Goal: Task Accomplishment & Management: Manage account settings

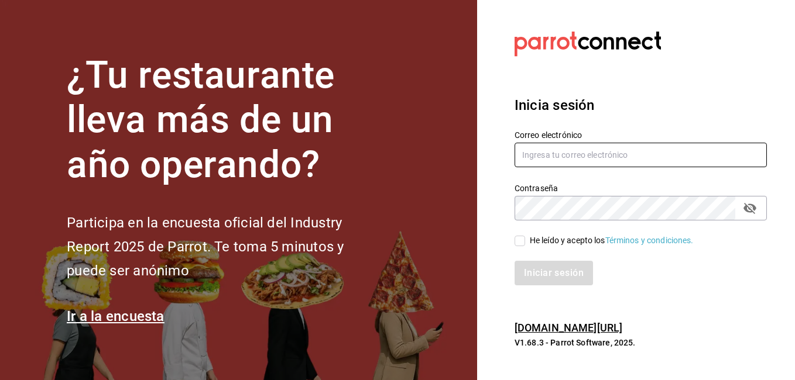
click at [565, 159] on input "text" at bounding box center [640, 155] width 252 height 25
type input "[EMAIL_ADDRESS][DOMAIN_NAME]"
click at [750, 211] on icon "passwordField" at bounding box center [749, 208] width 13 height 11
click at [557, 246] on div "He leído y acepto los Términos y condiciones." at bounding box center [612, 241] width 164 height 12
click at [525, 246] on input "He leído y acepto los Términos y condiciones." at bounding box center [519, 241] width 11 height 11
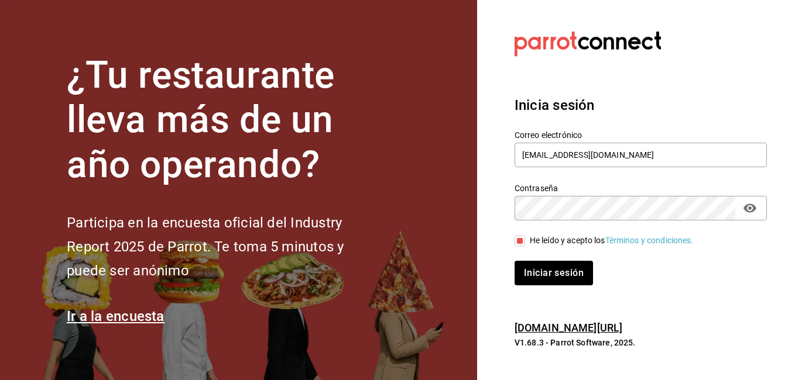
drag, startPoint x: 557, startPoint y: 246, endPoint x: 533, endPoint y: 245, distance: 24.0
click at [555, 246] on div "He leído y acepto los Términos y condiciones." at bounding box center [612, 241] width 164 height 12
click at [525, 246] on input "He leído y acepto los Términos y condiciones." at bounding box center [519, 241] width 11 height 11
drag, startPoint x: 533, startPoint y: 245, endPoint x: 518, endPoint y: 243, distance: 14.8
click at [518, 243] on input "He leído y acepto los Términos y condiciones." at bounding box center [519, 241] width 11 height 11
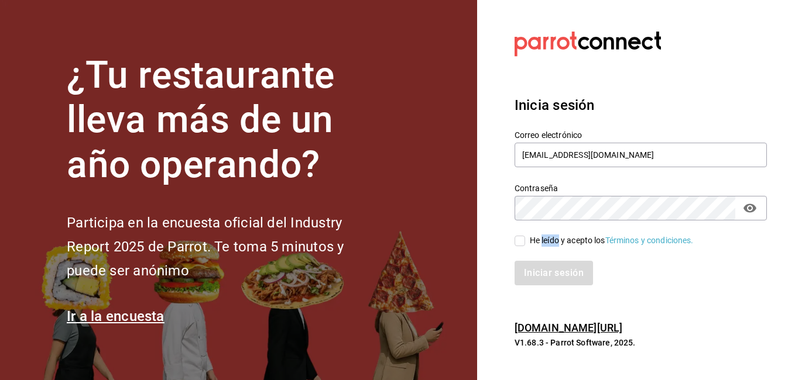
checkbox input "true"
click at [545, 266] on button "Iniciar sesión" at bounding box center [554, 273] width 80 height 25
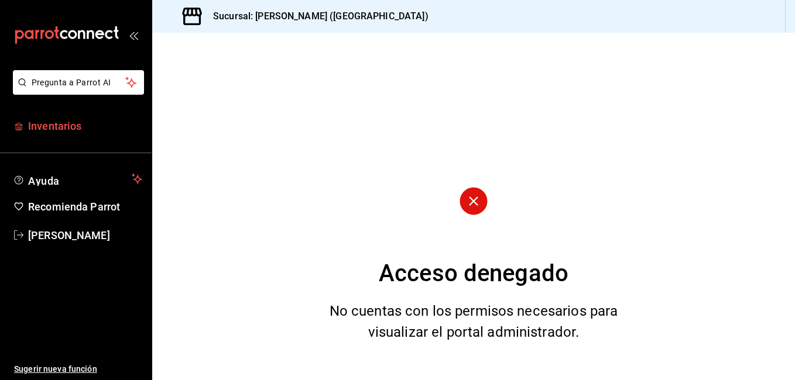
click at [44, 119] on span "Inventarios" at bounding box center [85, 126] width 114 height 16
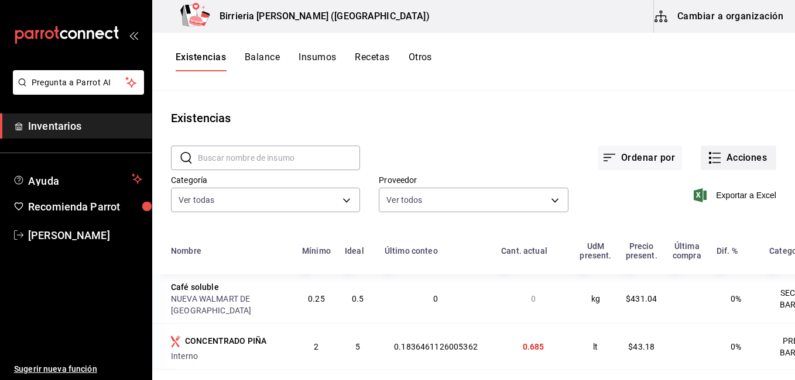
click at [653, 119] on div "Existencias" at bounding box center [473, 118] width 642 height 18
click at [710, 160] on icon "button" at bounding box center [714, 158] width 14 height 14
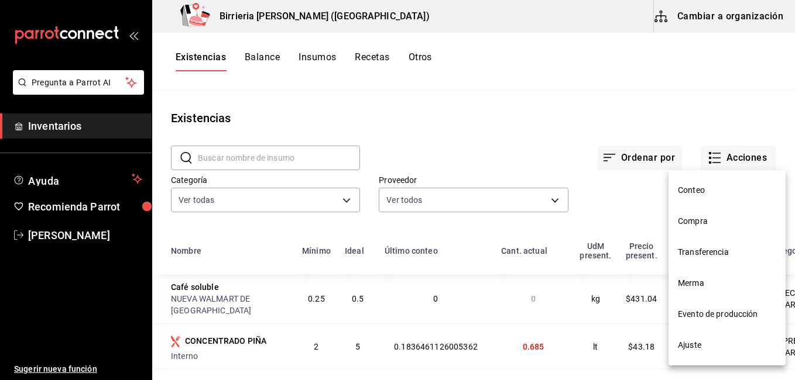
click at [695, 225] on span "Compra" at bounding box center [727, 221] width 98 height 12
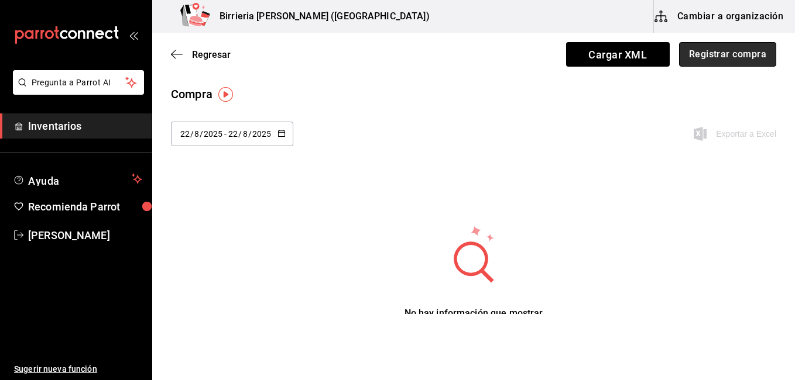
click at [697, 62] on button "Registrar compra" at bounding box center [727, 54] width 97 height 25
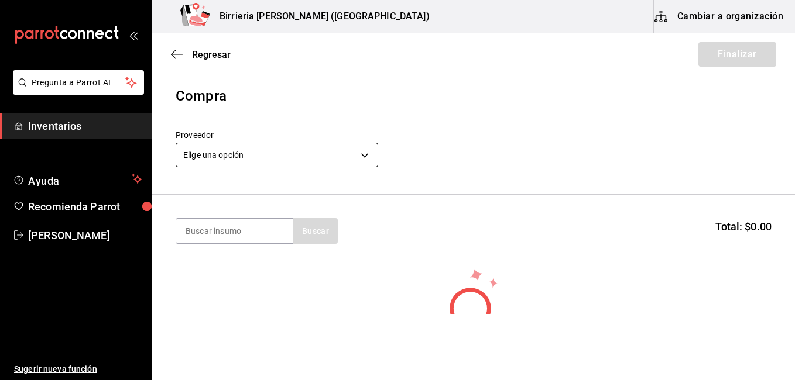
click at [349, 161] on body "Pregunta a Parrot AI Inventarios Ayuda Recomienda Parrot [PERSON_NAME] Sugerir …" at bounding box center [397, 157] width 795 height 314
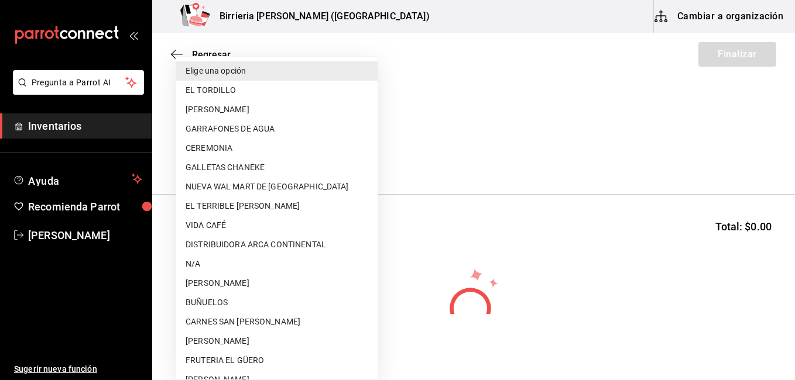
click at [244, 93] on li "EL TORDILLO" at bounding box center [276, 90] width 201 height 19
type input "2254250c-5399-423b-af7e-6509119a0f4a"
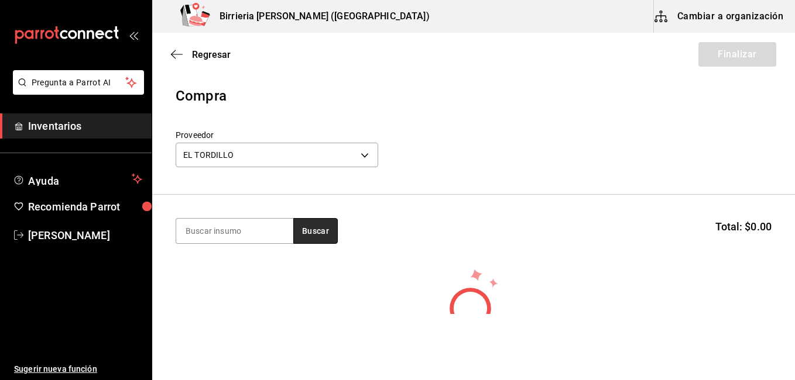
click at [312, 241] on button "Buscar" at bounding box center [315, 231] width 44 height 26
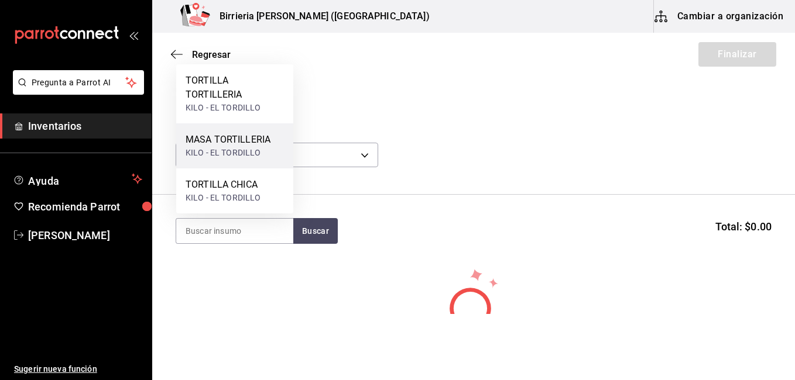
click at [214, 153] on div "KILO - EL TORDILLO" at bounding box center [227, 153] width 85 height 12
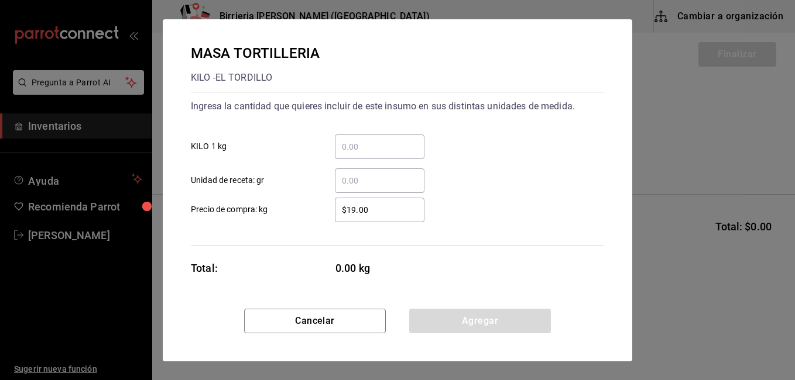
click at [367, 150] on input "​ KILO 1 kg" at bounding box center [380, 147] width 90 height 14
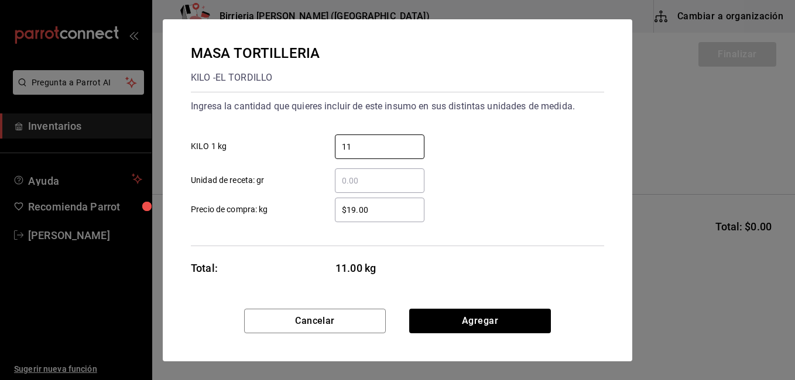
type input "11"
click at [356, 209] on input "$19.00" at bounding box center [380, 210] width 90 height 14
type input "$17.00"
click at [506, 223] on div "Ingresa la cantidad que quieres incluir de este insumo en sus distintas unidade…" at bounding box center [397, 169] width 413 height 154
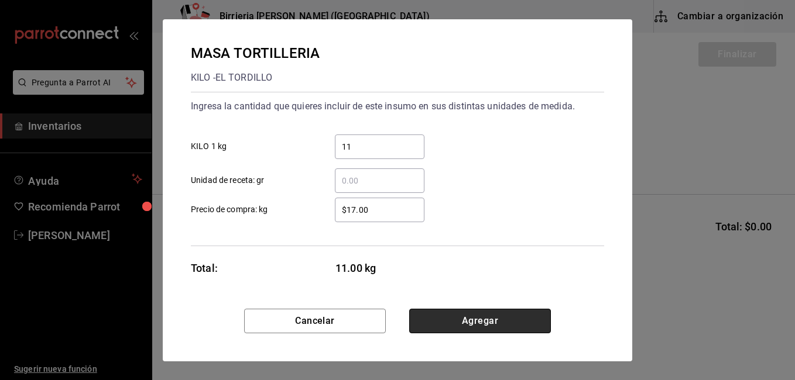
click at [508, 318] on button "Agregar" at bounding box center [480, 321] width 142 height 25
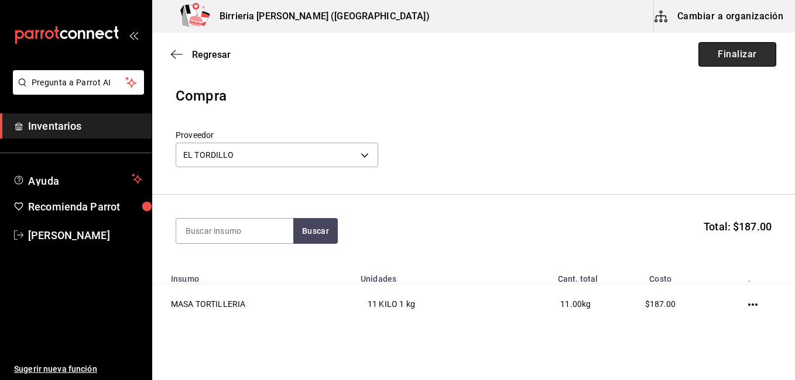
click at [723, 64] on button "Finalizar" at bounding box center [737, 54] width 78 height 25
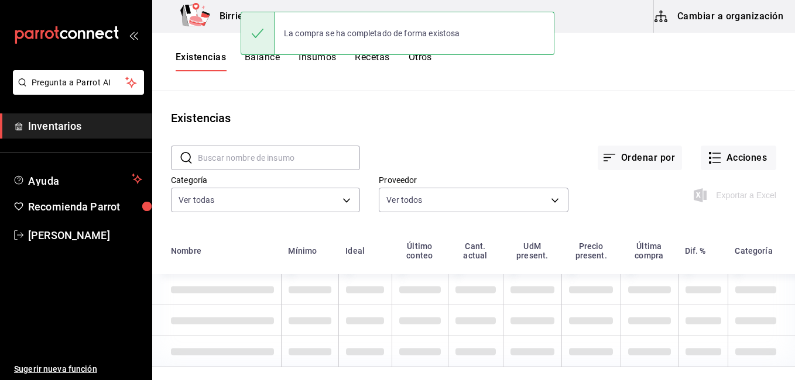
click at [704, 123] on div "Existencias" at bounding box center [473, 118] width 642 height 18
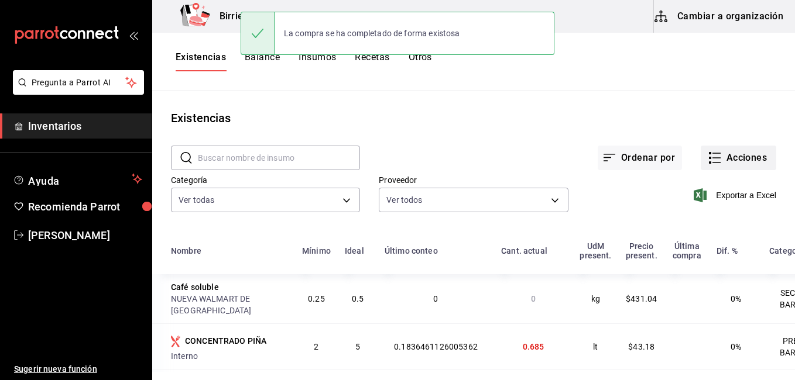
click at [715, 154] on button "Acciones" at bounding box center [737, 158] width 75 height 25
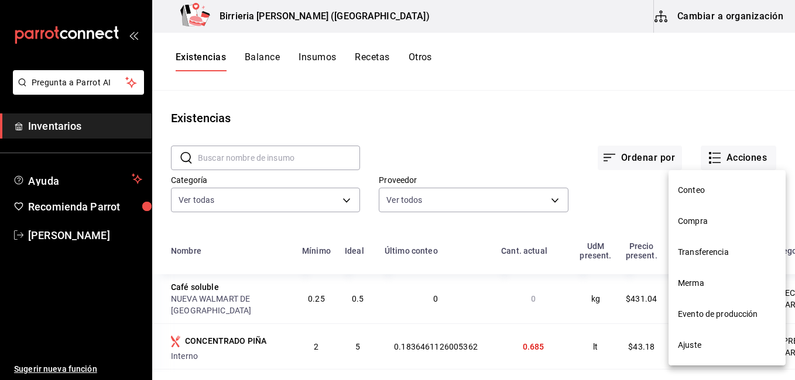
click at [704, 216] on span "Compra" at bounding box center [727, 221] width 98 height 12
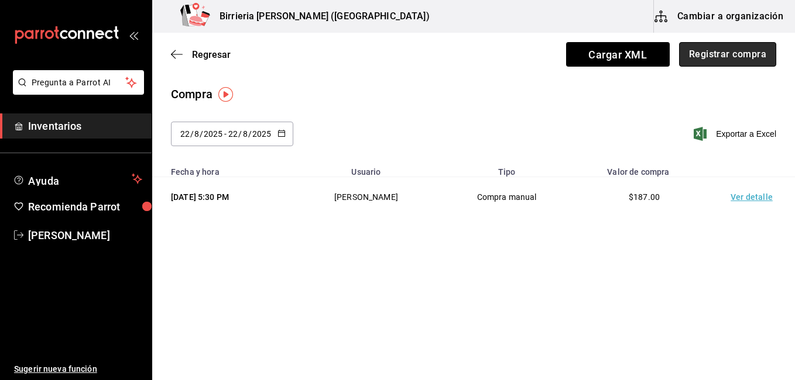
click at [740, 60] on button "Registrar compra" at bounding box center [727, 54] width 97 height 25
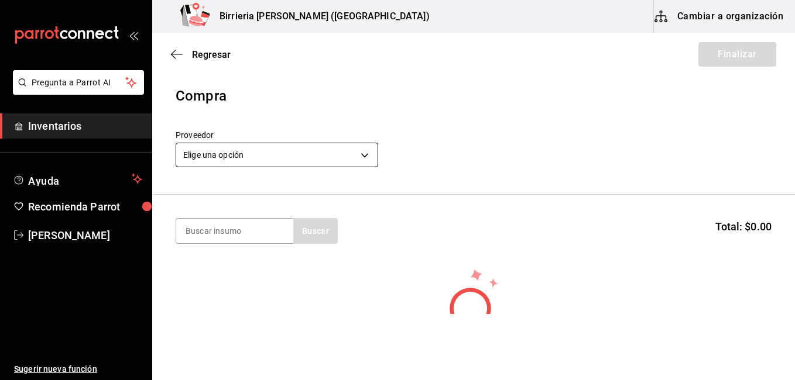
click at [365, 156] on body "Pregunta a Parrot AI Inventarios Ayuda Recomienda Parrot [PERSON_NAME] Sugerir …" at bounding box center [397, 157] width 795 height 314
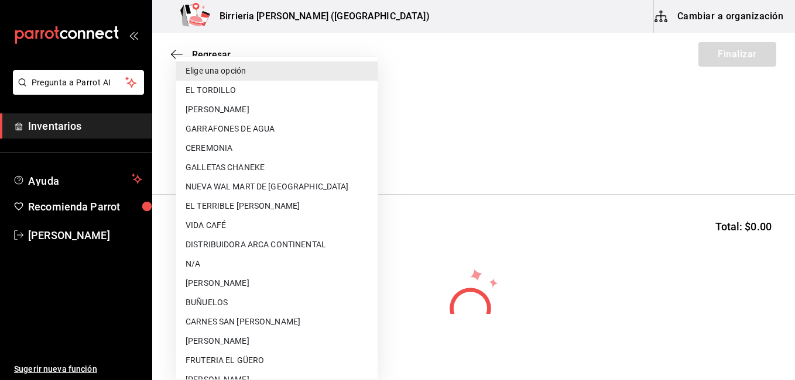
click at [225, 336] on li "[PERSON_NAME]" at bounding box center [276, 341] width 201 height 19
type input "ff97b1c8-70fc-41ec-b084-090d94e8e881"
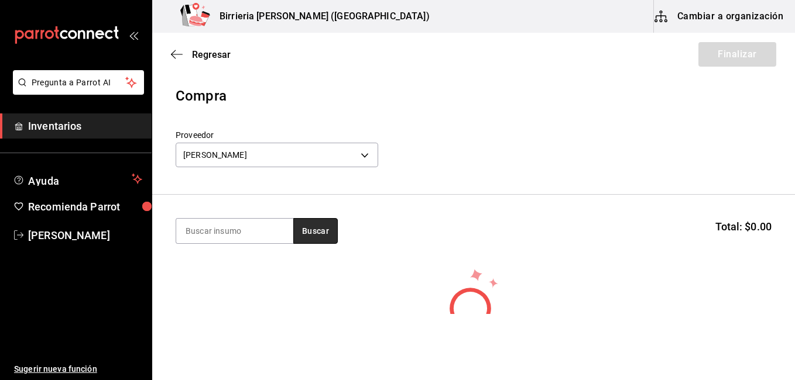
click at [325, 219] on button "Buscar" at bounding box center [315, 231] width 44 height 26
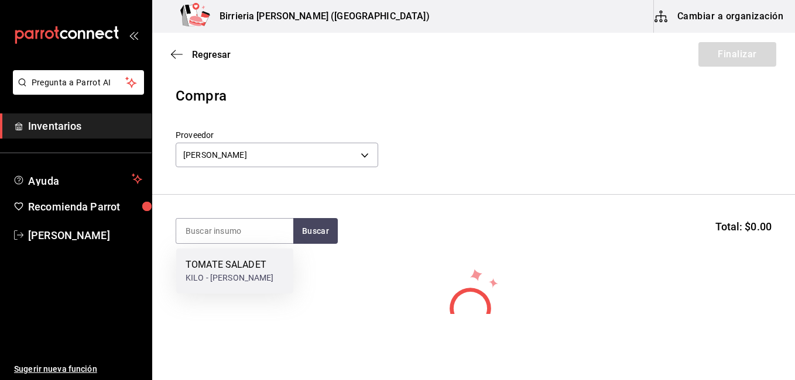
click at [226, 269] on div "TOMATE SALADET" at bounding box center [229, 265] width 88 height 14
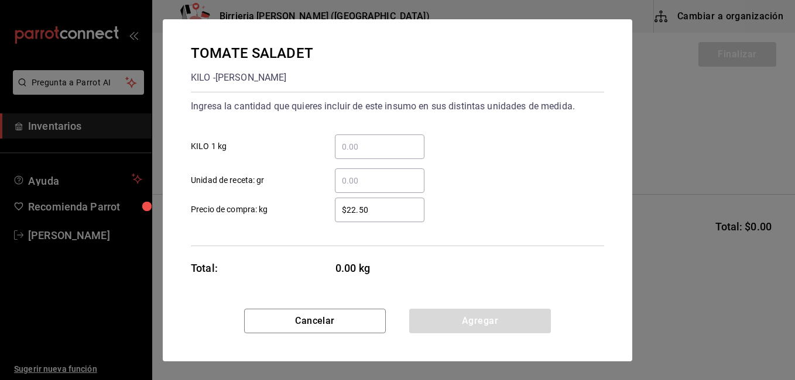
click at [380, 147] on input "​ KILO 1 kg" at bounding box center [380, 147] width 90 height 14
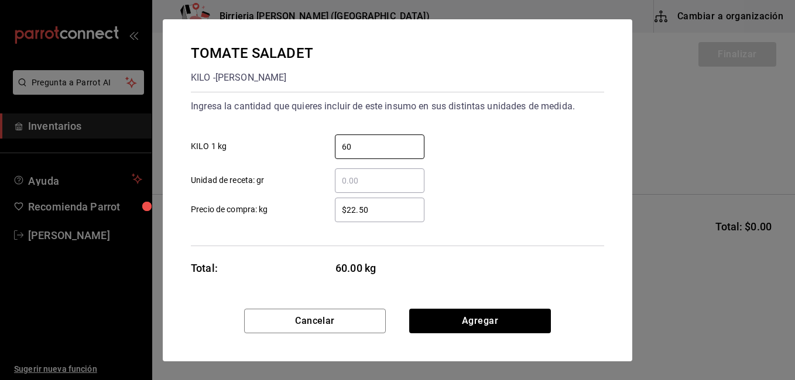
type input "60"
click at [390, 207] on input "$22.50" at bounding box center [380, 210] width 90 height 14
type input "$2"
type input "$19.00"
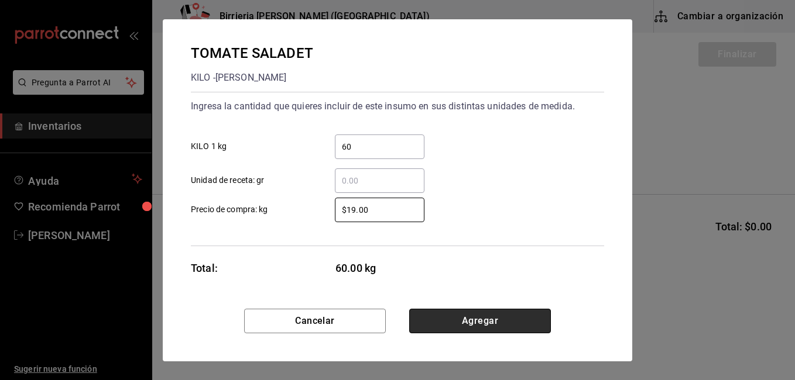
click at [465, 321] on button "Agregar" at bounding box center [480, 321] width 142 height 25
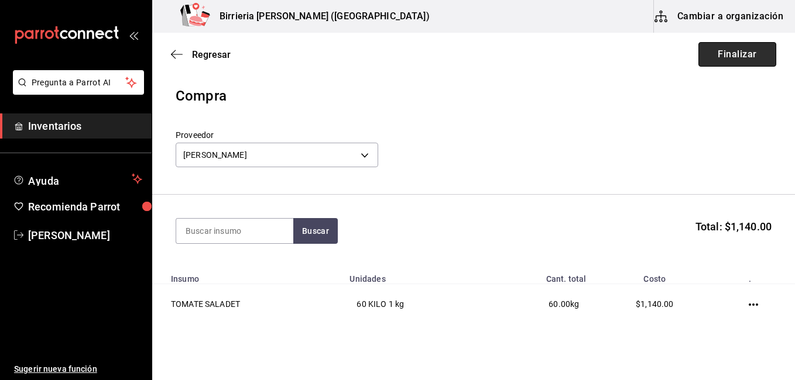
click at [749, 50] on button "Finalizar" at bounding box center [737, 54] width 78 height 25
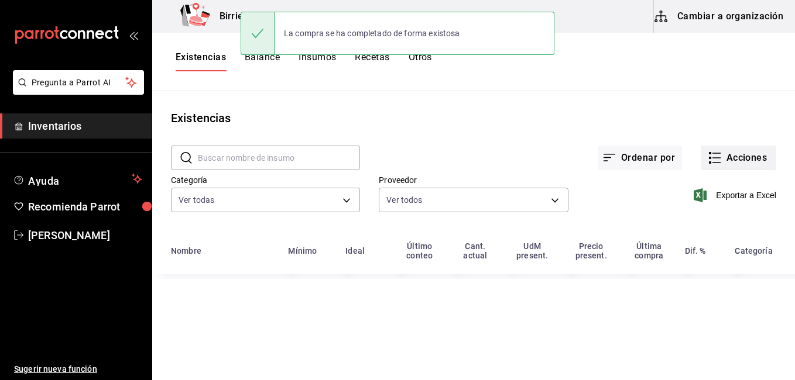
click at [752, 157] on button "Acciones" at bounding box center [737, 158] width 75 height 25
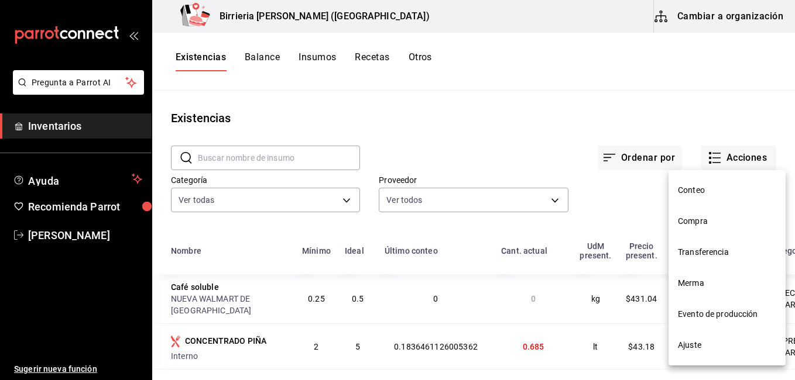
click at [702, 219] on span "Compra" at bounding box center [727, 221] width 98 height 12
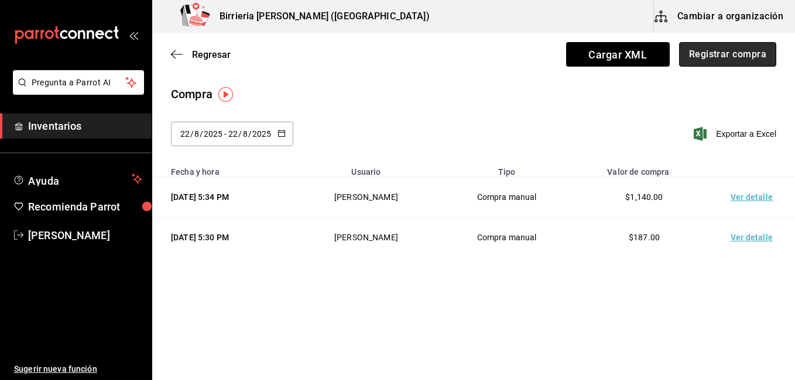
click at [702, 49] on button "Registrar compra" at bounding box center [727, 54] width 97 height 25
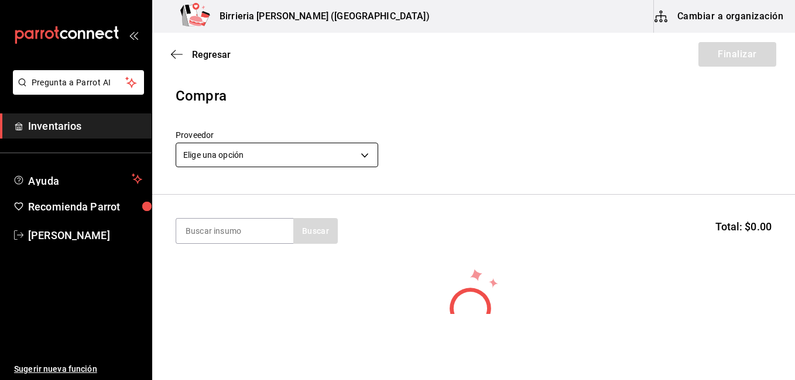
click at [359, 157] on body "Pregunta a Parrot AI Inventarios Ayuda Recomienda Parrot [PERSON_NAME] Sugerir …" at bounding box center [397, 157] width 795 height 314
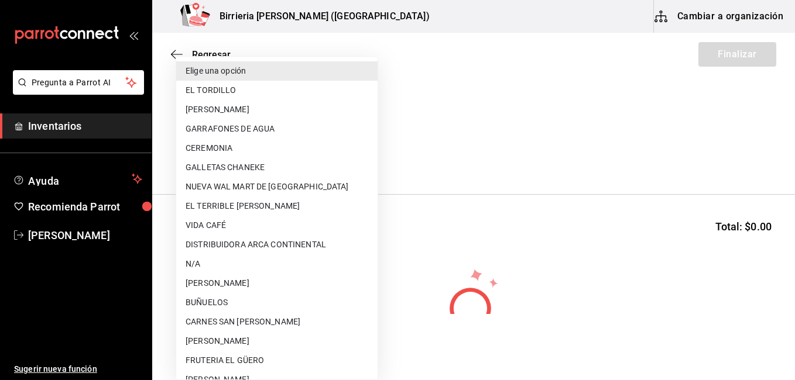
click at [212, 359] on li "FRUTERIA EL GÜERO" at bounding box center [276, 360] width 201 height 19
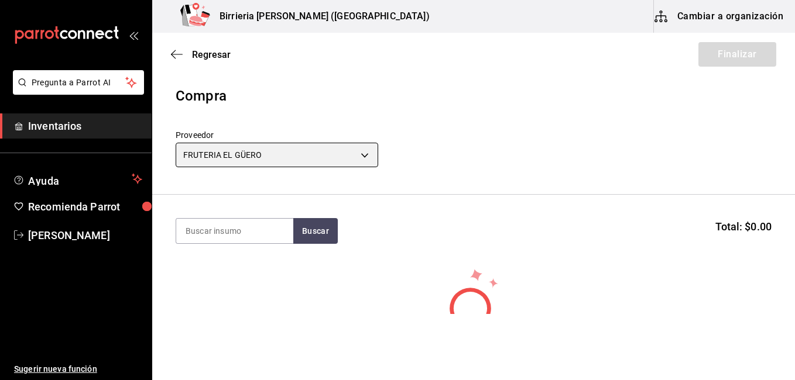
type input "b8c85584-49b2-40cb-82fd-21479ad4a407"
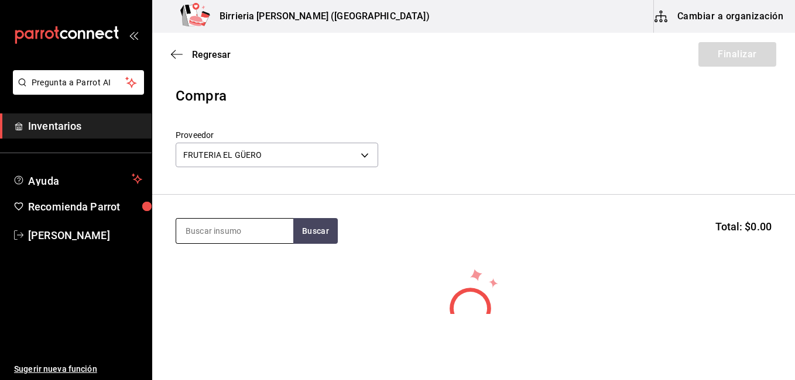
click at [249, 229] on input at bounding box center [234, 231] width 117 height 25
type input "cebolla"
click at [312, 241] on button "Buscar" at bounding box center [315, 231] width 44 height 26
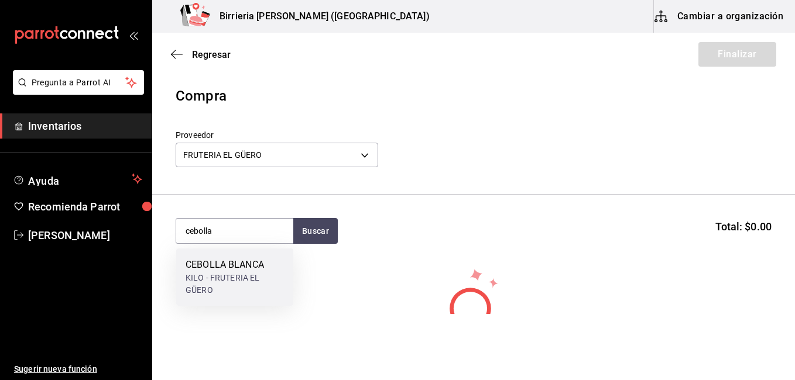
click at [253, 263] on div "CEBOLLA BLANCA" at bounding box center [234, 265] width 98 height 14
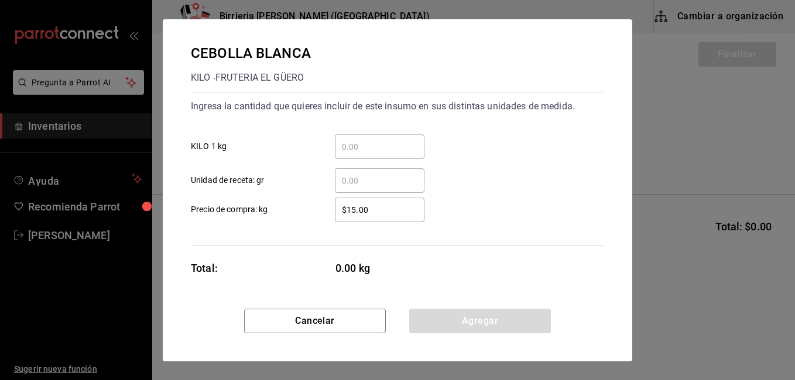
click at [344, 157] on div "​" at bounding box center [380, 147] width 90 height 25
click at [344, 154] on input "​ KILO 1 kg" at bounding box center [380, 147] width 90 height 14
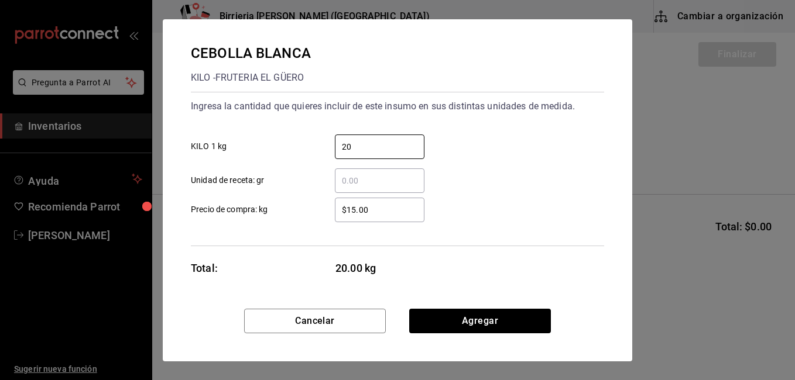
type input "20"
click at [355, 207] on input "$15.00" at bounding box center [380, 210] width 90 height 14
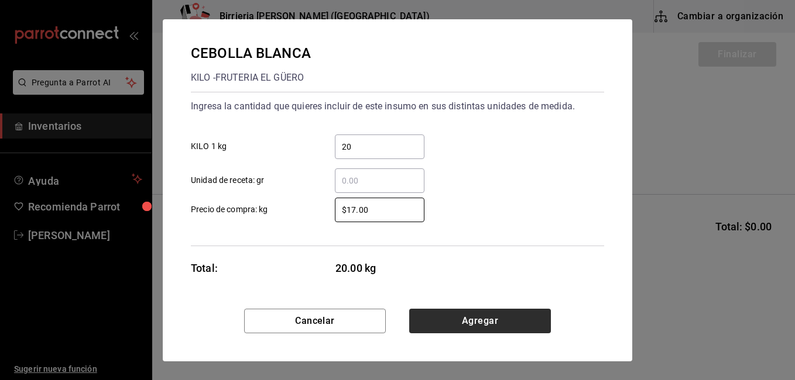
type input "$17.00"
click at [476, 322] on button "Agregar" at bounding box center [480, 321] width 142 height 25
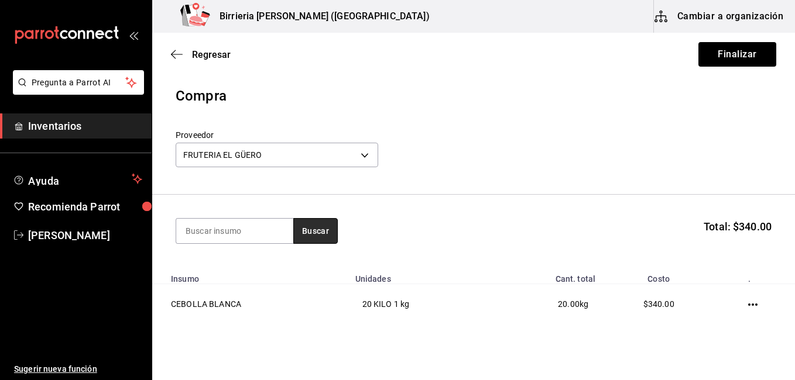
click at [317, 230] on button "Buscar" at bounding box center [315, 231] width 44 height 26
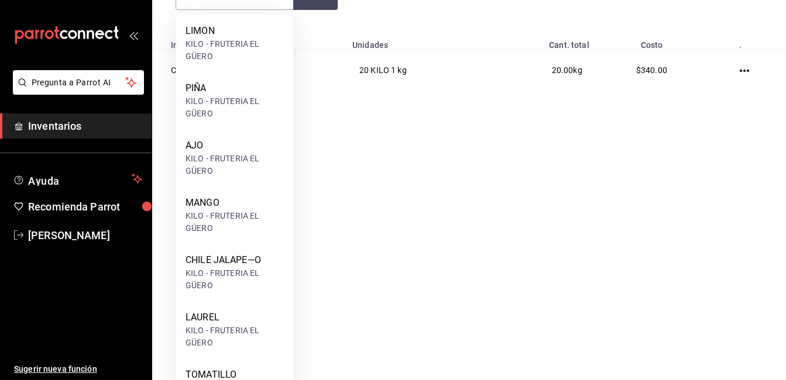
scroll to position [257, 0]
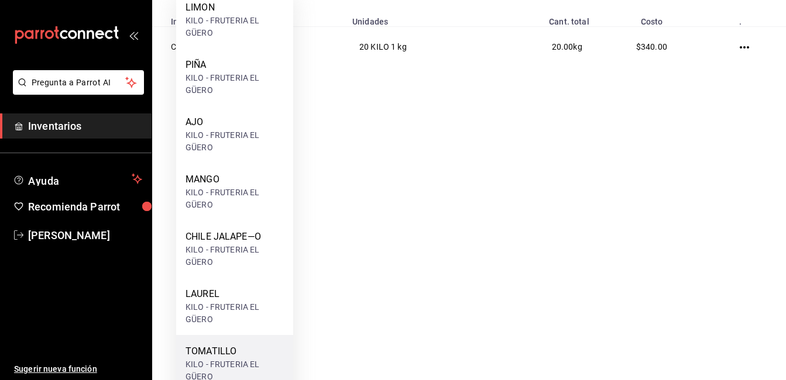
click at [229, 352] on div "TOMATILLO" at bounding box center [234, 352] width 98 height 14
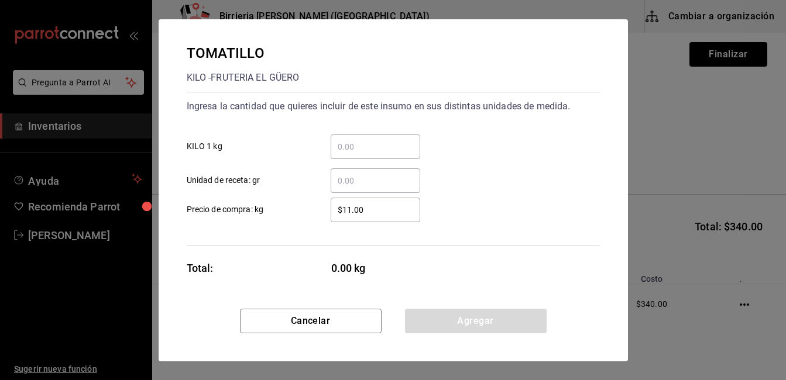
scroll to position [0, 0]
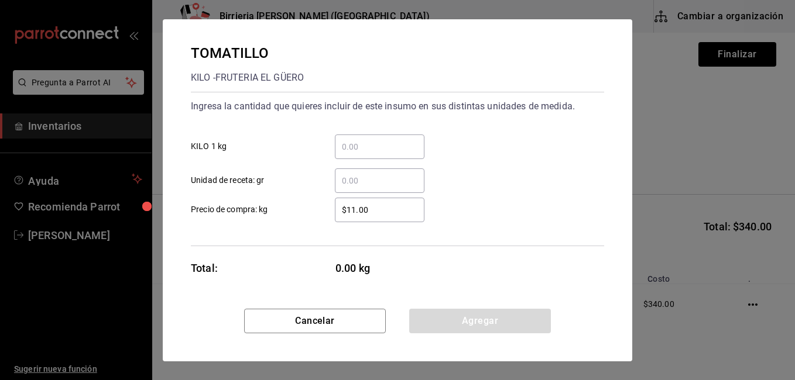
click at [360, 152] on input "​ KILO 1 kg" at bounding box center [380, 147] width 90 height 14
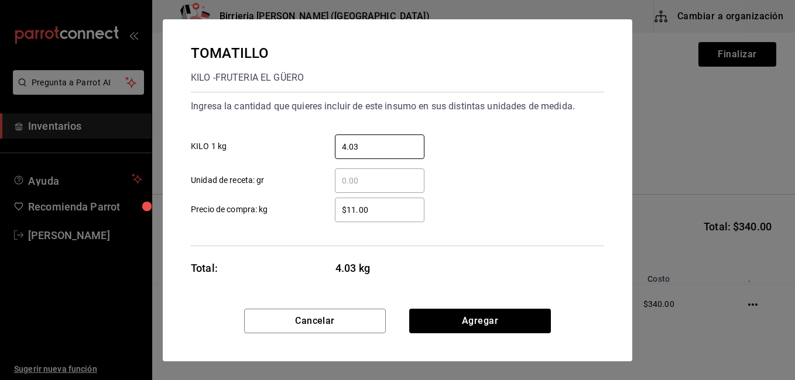
type input "4.03"
click at [383, 220] on div "$11.00 ​" at bounding box center [380, 210] width 90 height 25
click at [383, 217] on input "$11.00" at bounding box center [380, 210] width 90 height 14
type input "$1"
type input "$27.00"
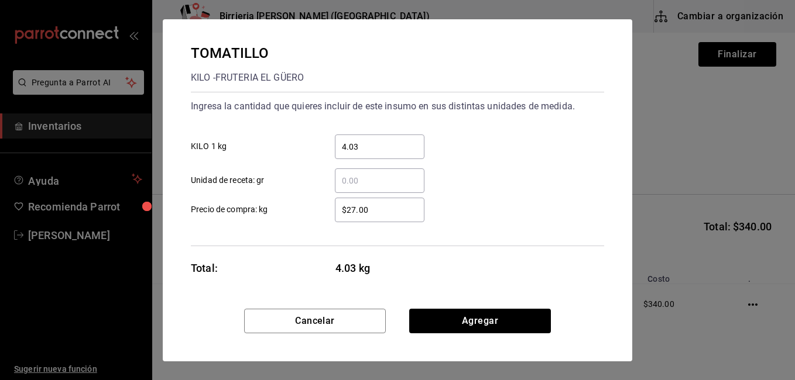
click at [451, 305] on div "TOMATILLO KILO - FRUTERIA EL GÜERO Ingresa la cantidad que quieres incluir de e…" at bounding box center [397, 164] width 469 height 290
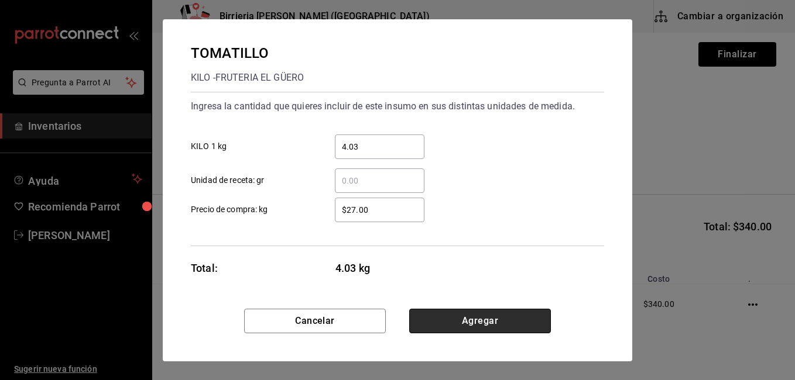
click at [455, 315] on button "Agregar" at bounding box center [480, 321] width 142 height 25
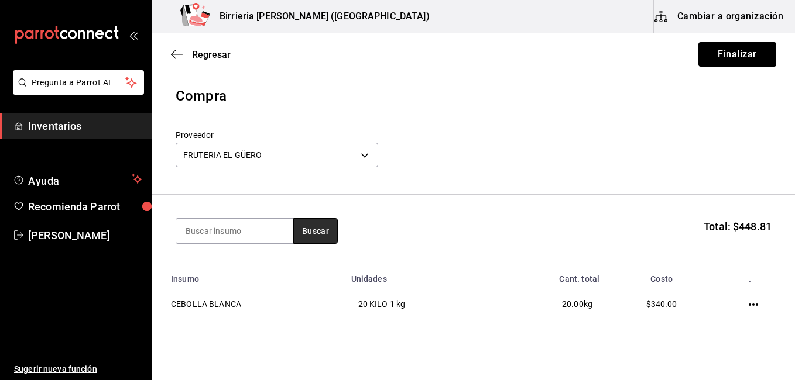
click at [323, 229] on button "Buscar" at bounding box center [315, 231] width 44 height 26
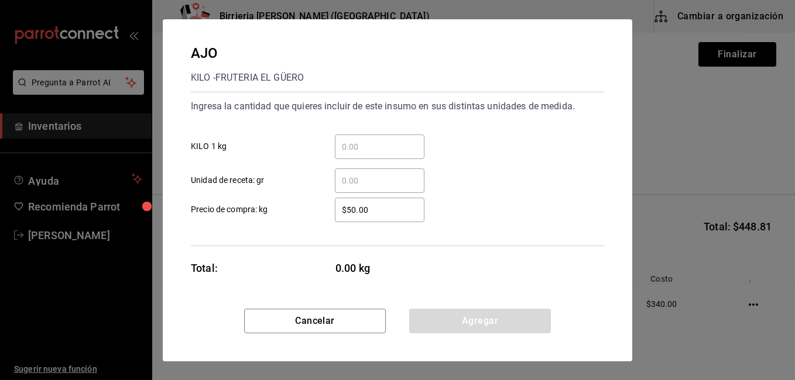
click at [365, 149] on input "​ KILO 1 kg" at bounding box center [380, 147] width 90 height 14
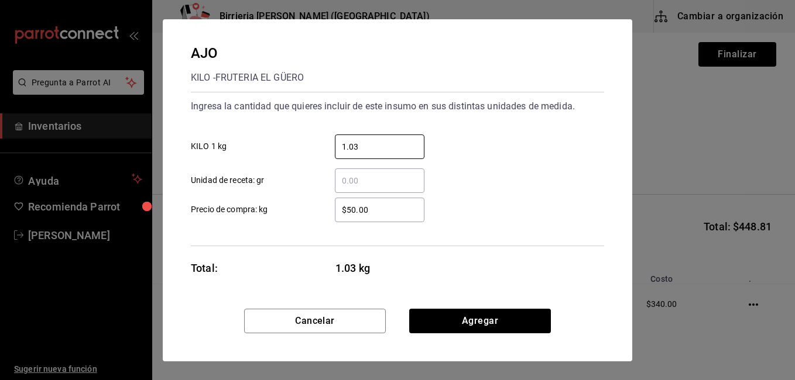
type input "1.03"
click at [372, 203] on input "$50.00" at bounding box center [380, 210] width 90 height 14
type input "$5"
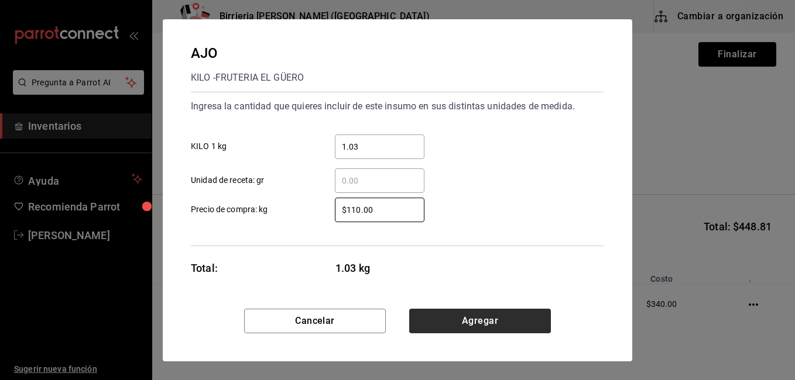
type input "$110.00"
click at [466, 316] on button "Agregar" at bounding box center [480, 321] width 142 height 25
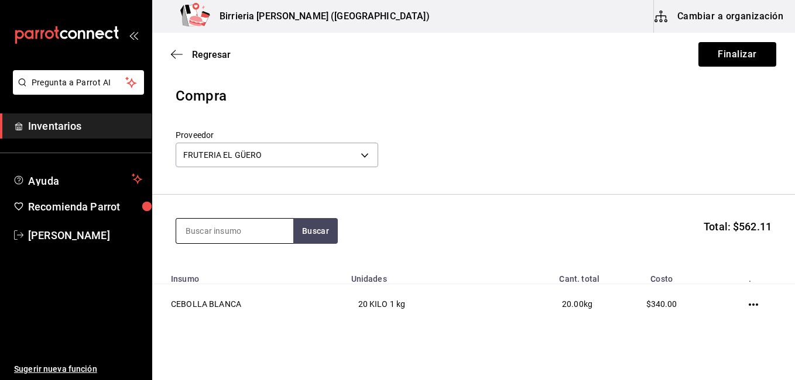
click at [243, 228] on input at bounding box center [234, 231] width 117 height 25
click at [315, 235] on button "Buscar" at bounding box center [315, 231] width 44 height 26
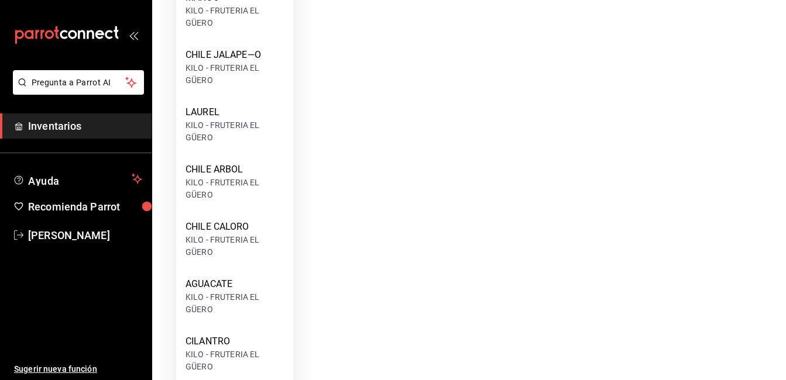
scroll to position [445, 0]
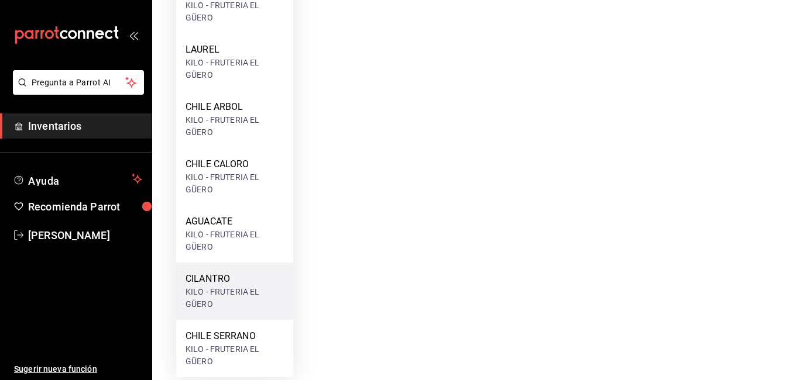
click at [216, 286] on div "CILANTRO" at bounding box center [234, 279] width 98 height 14
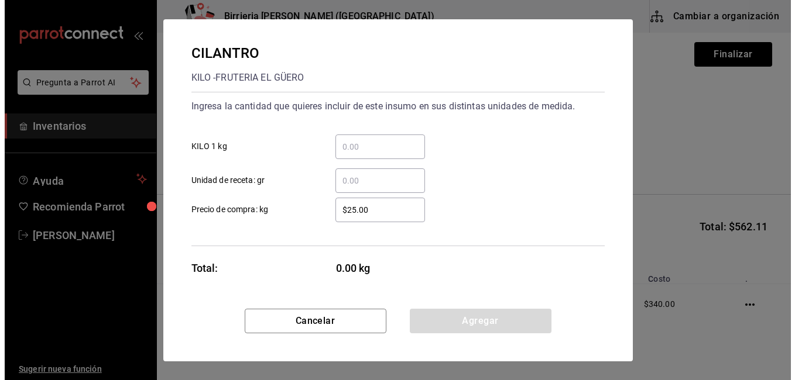
scroll to position [0, 0]
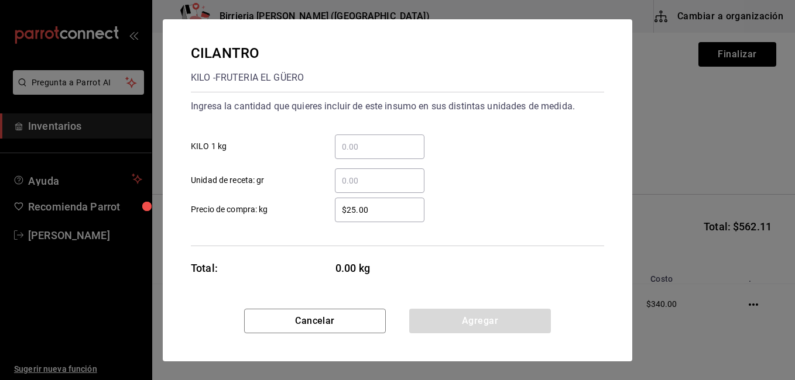
click at [343, 150] on input "​ KILO 1 kg" at bounding box center [380, 147] width 90 height 14
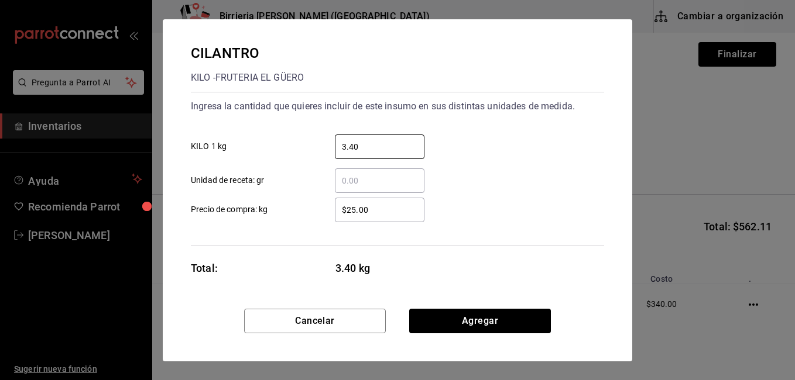
type input "3.40"
click at [384, 207] on input "$25.00" at bounding box center [380, 210] width 90 height 14
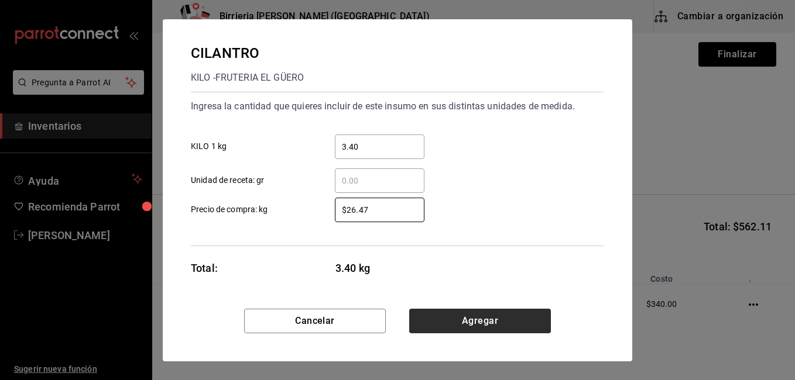
type input "$26.47"
click at [456, 316] on button "Agregar" at bounding box center [480, 321] width 142 height 25
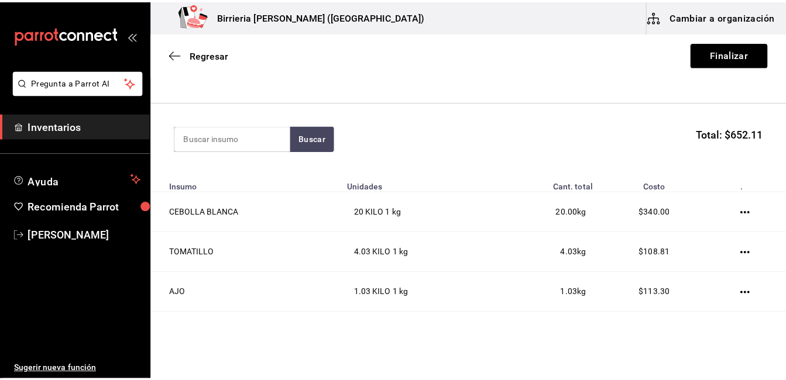
scroll to position [75, 0]
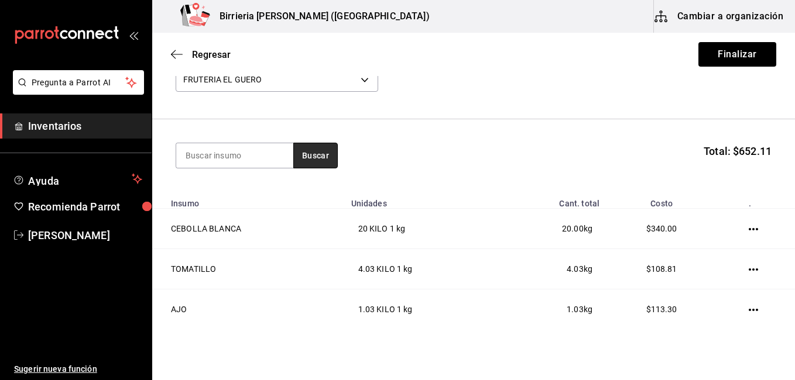
click at [333, 161] on button "Buscar" at bounding box center [315, 156] width 44 height 26
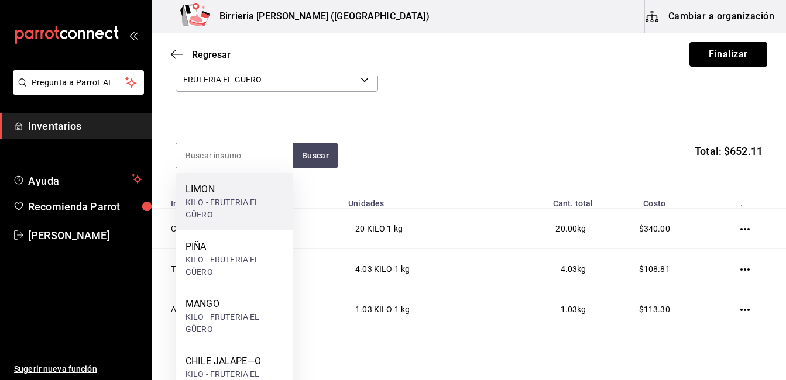
click at [248, 188] on div "LIMON" at bounding box center [234, 190] width 98 height 14
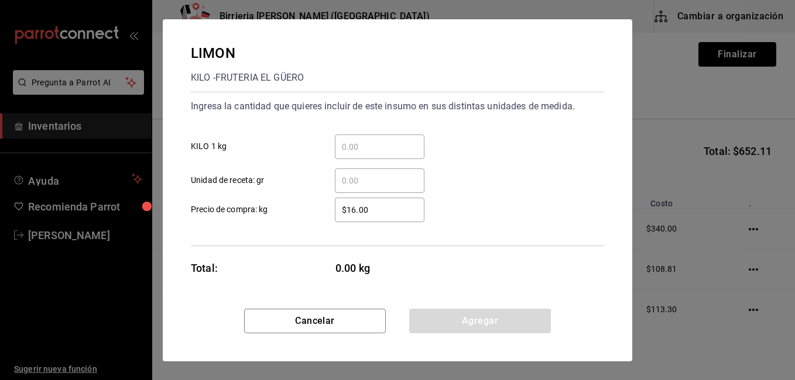
click at [386, 142] on input "​ KILO 1 kg" at bounding box center [380, 147] width 90 height 14
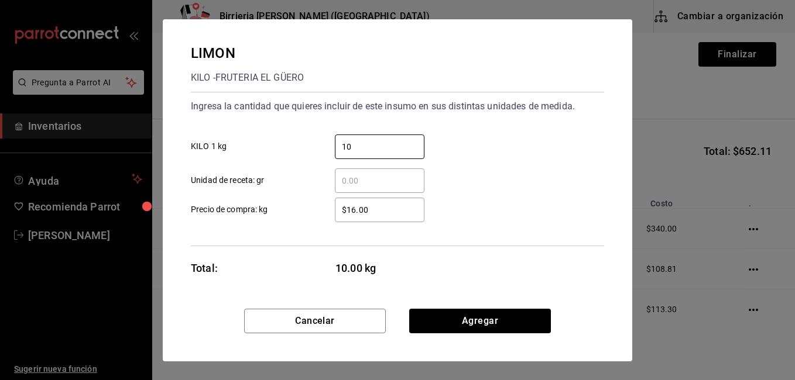
type input "10"
click at [353, 208] on input "$16.00" at bounding box center [380, 210] width 90 height 14
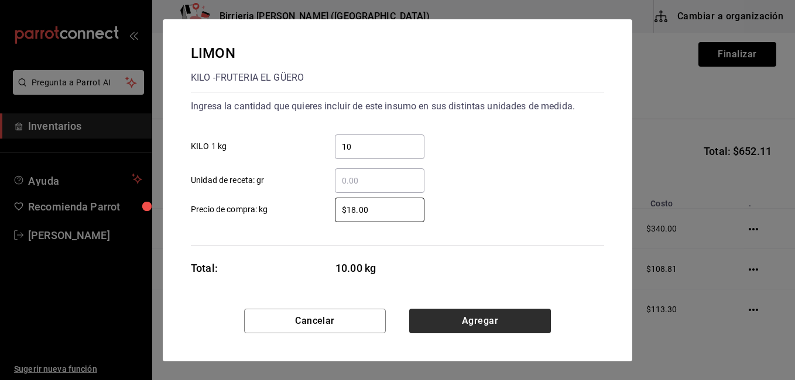
type input "$18.00"
click at [455, 322] on button "Agregar" at bounding box center [480, 321] width 142 height 25
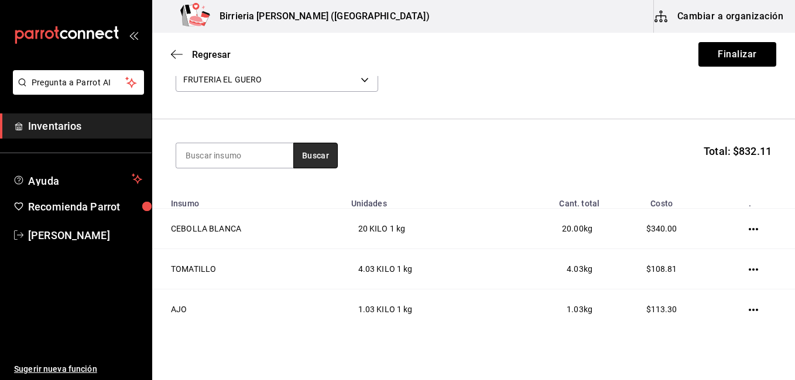
click at [312, 160] on button "Buscar" at bounding box center [315, 156] width 44 height 26
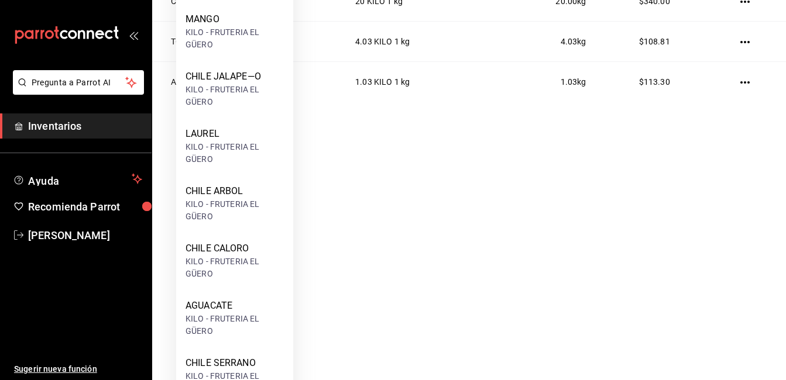
scroll to position [234, 0]
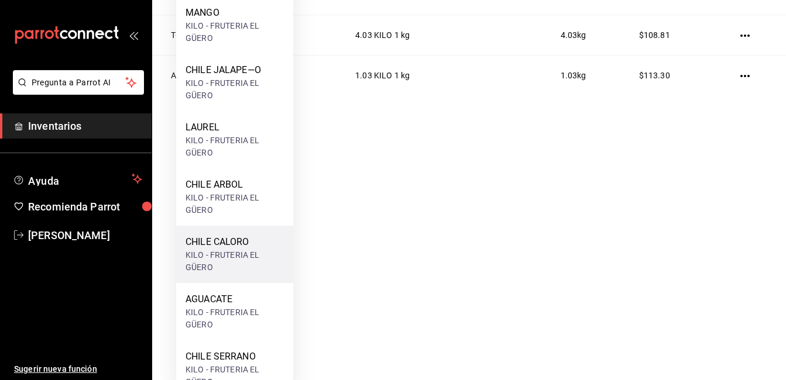
click at [202, 254] on div "KILO - FRUTERIA EL GÜERO" at bounding box center [234, 261] width 98 height 25
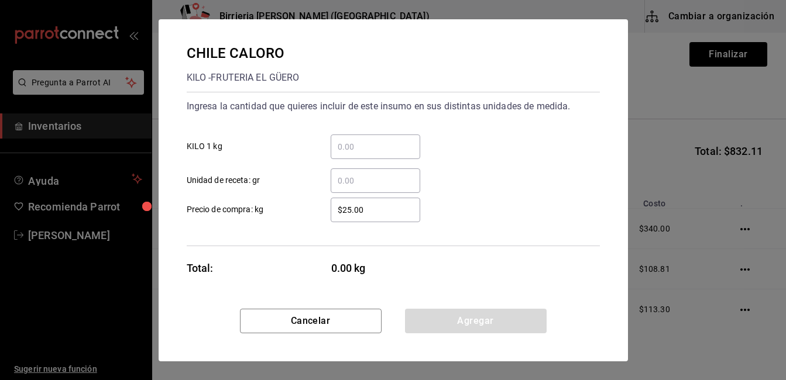
scroll to position [0, 0]
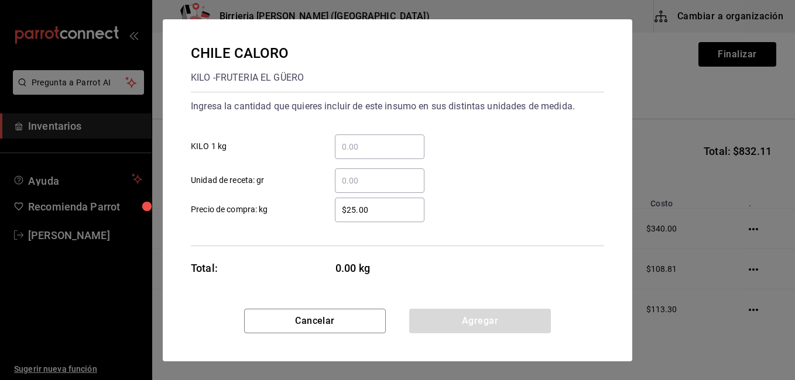
click at [401, 152] on input "​ KILO 1 kg" at bounding box center [380, 147] width 90 height 14
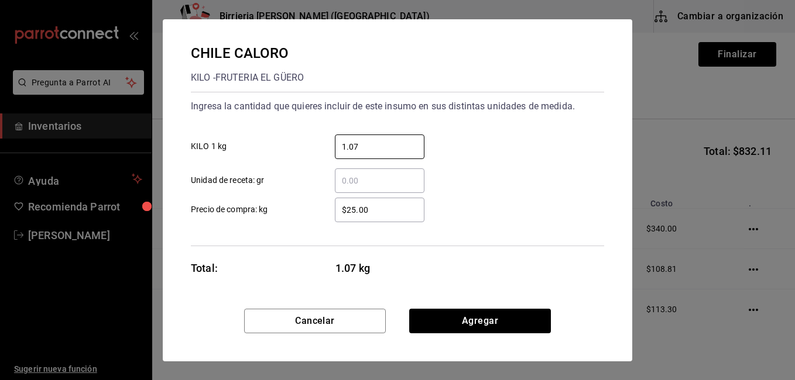
type input "1.07"
click at [380, 215] on input "$25.00" at bounding box center [380, 210] width 90 height 14
type input "$2"
type input "$49.00"
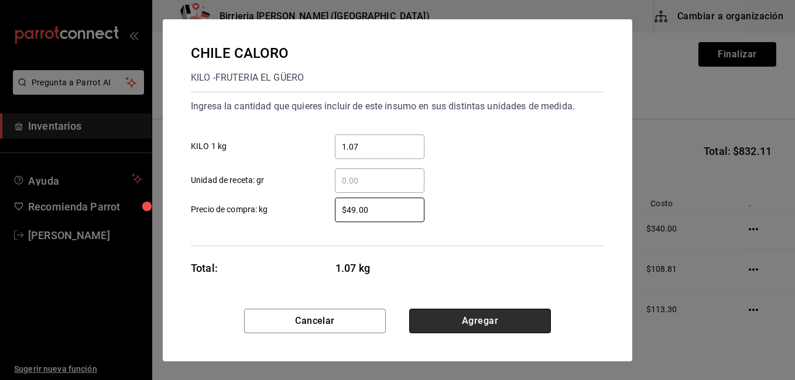
click at [482, 322] on button "Agregar" at bounding box center [480, 321] width 142 height 25
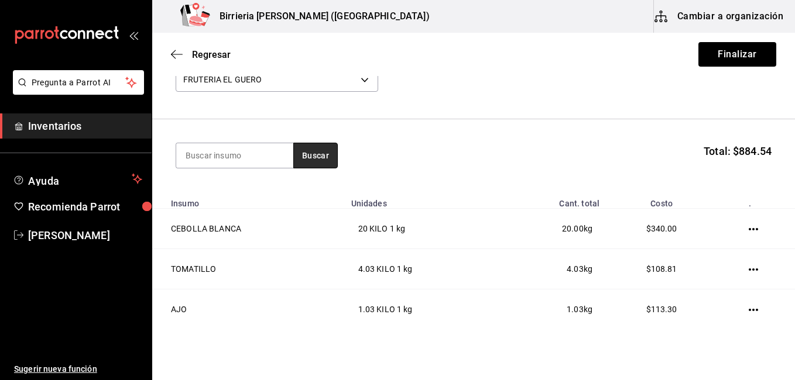
click at [311, 163] on button "Buscar" at bounding box center [315, 156] width 44 height 26
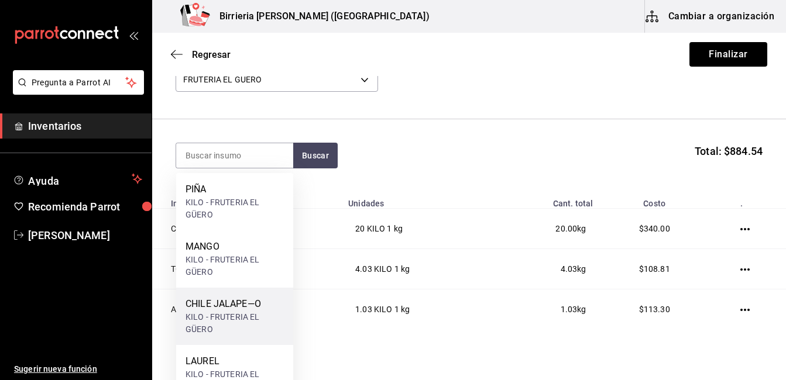
click at [232, 316] on div "KILO - FRUTERIA EL GÜERO" at bounding box center [234, 323] width 98 height 25
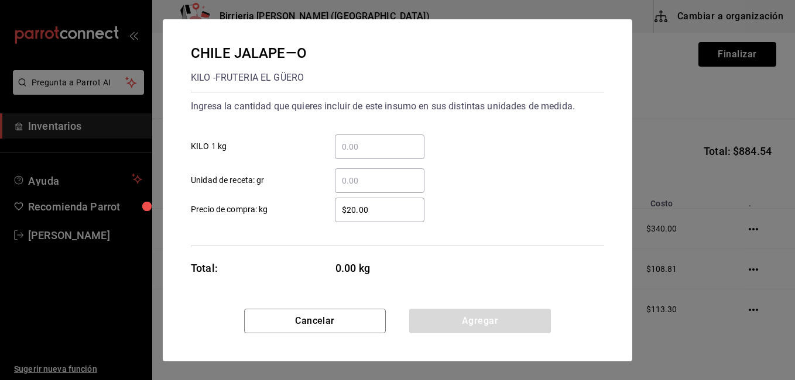
click at [359, 147] on input "​ KILO 1 kg" at bounding box center [380, 147] width 90 height 14
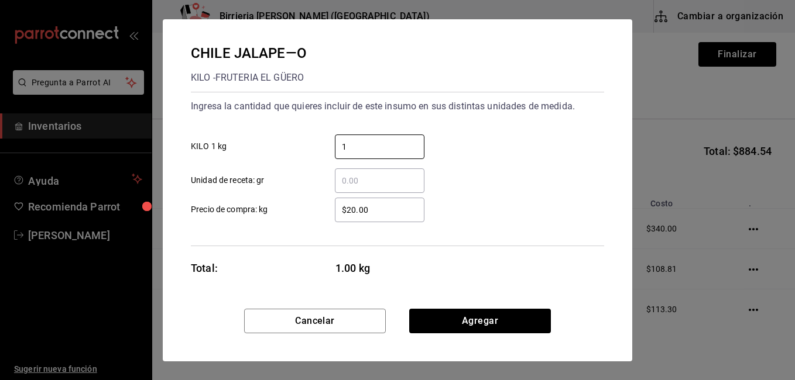
type input "1"
click at [354, 208] on input "$20.00" at bounding box center [380, 210] width 90 height 14
type input "$2.00"
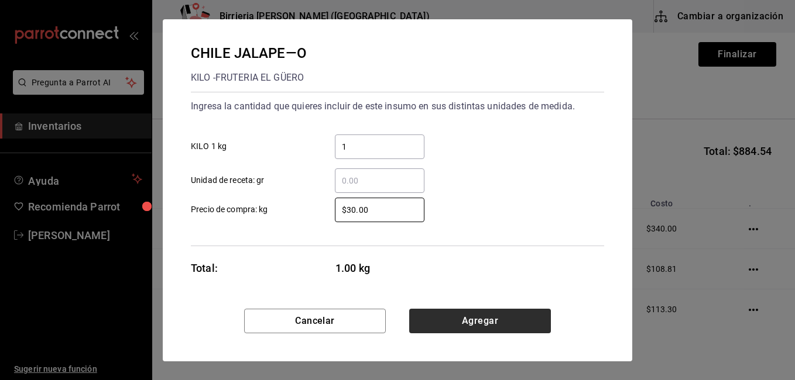
type input "$30.00"
click at [489, 325] on button "Agregar" at bounding box center [480, 321] width 142 height 25
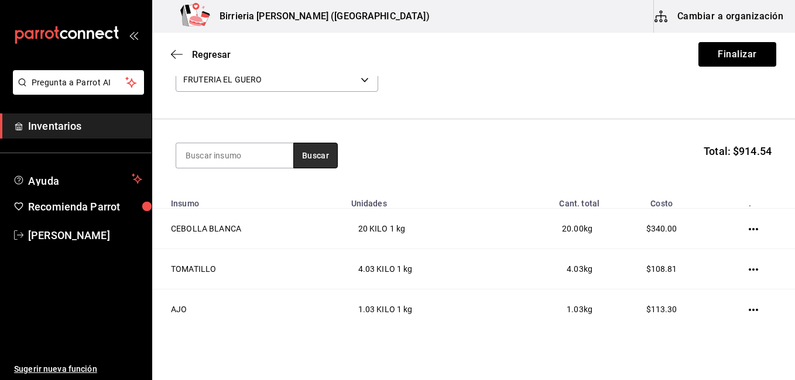
click at [325, 157] on button "Buscar" at bounding box center [315, 156] width 44 height 26
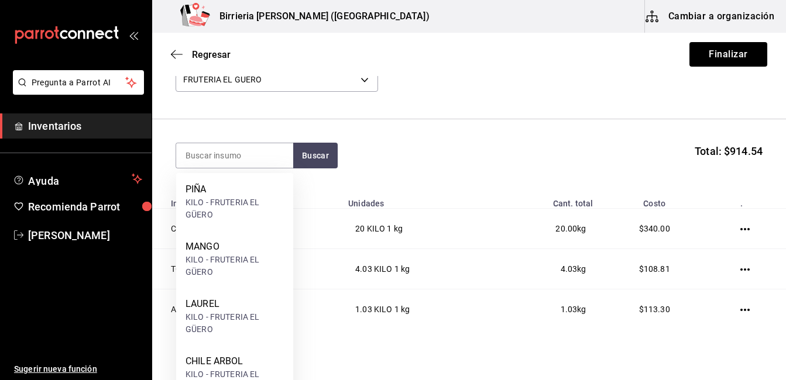
scroll to position [142, 0]
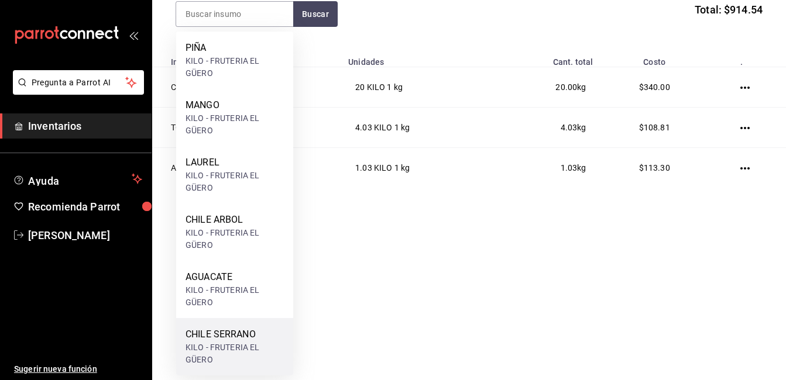
click at [246, 328] on div "CHILE SERRANO" at bounding box center [234, 335] width 98 height 14
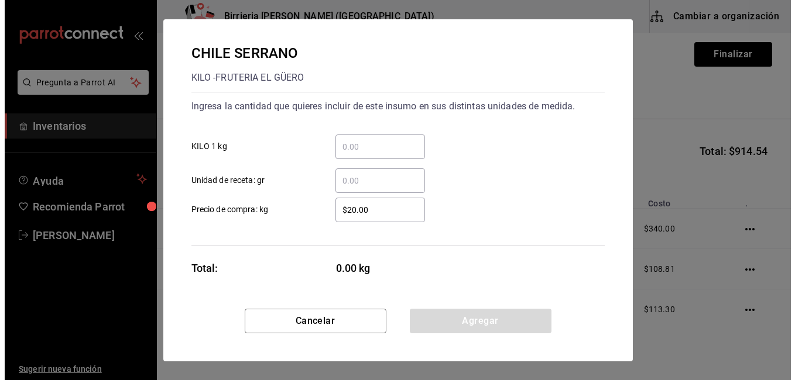
scroll to position [0, 0]
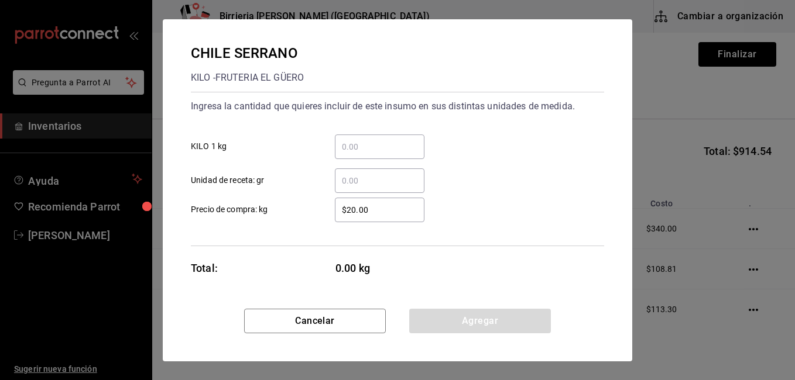
click at [363, 156] on div "​" at bounding box center [380, 147] width 90 height 25
click at [363, 154] on input "​ KILO 1 kg" at bounding box center [380, 147] width 90 height 14
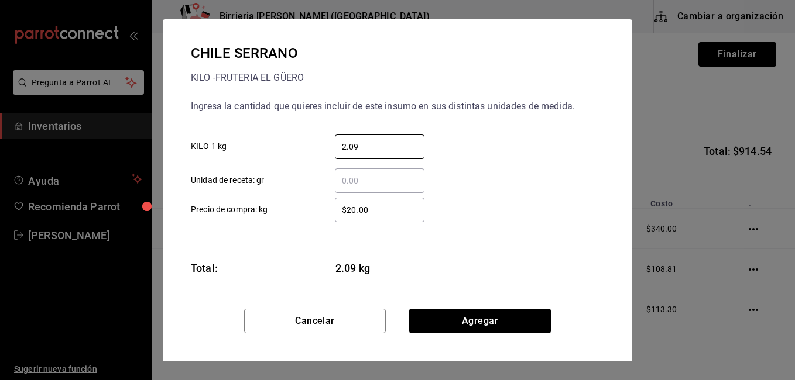
type input "2.09"
click at [374, 211] on input "$20.00" at bounding box center [380, 210] width 90 height 14
type input "$2"
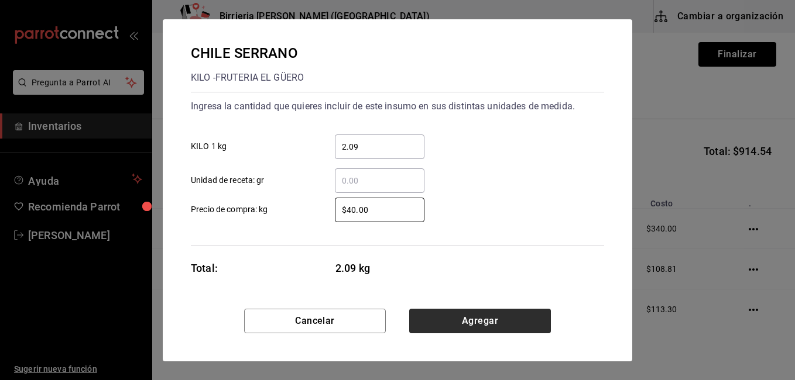
type input "$40.00"
click at [461, 318] on button "Agregar" at bounding box center [480, 321] width 142 height 25
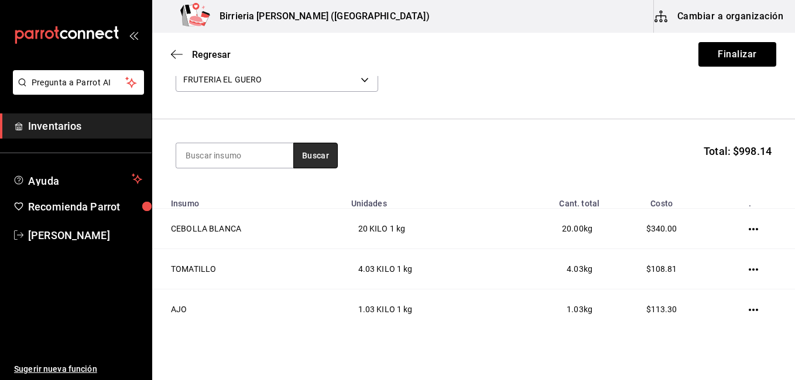
click at [309, 150] on button "Buscar" at bounding box center [315, 156] width 44 height 26
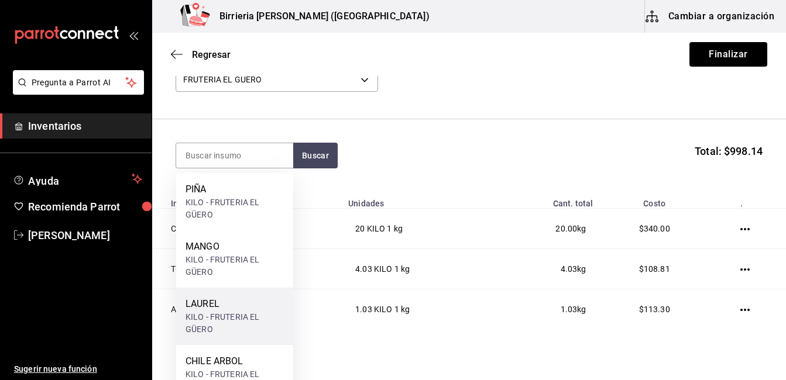
click at [202, 312] on div "KILO - FRUTERIA EL GÜERO" at bounding box center [234, 323] width 98 height 25
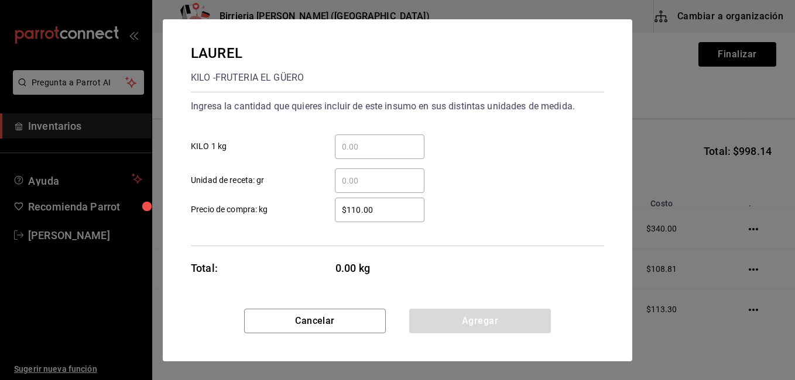
click at [383, 178] on input "​ Unidad de receta: gr" at bounding box center [380, 181] width 90 height 14
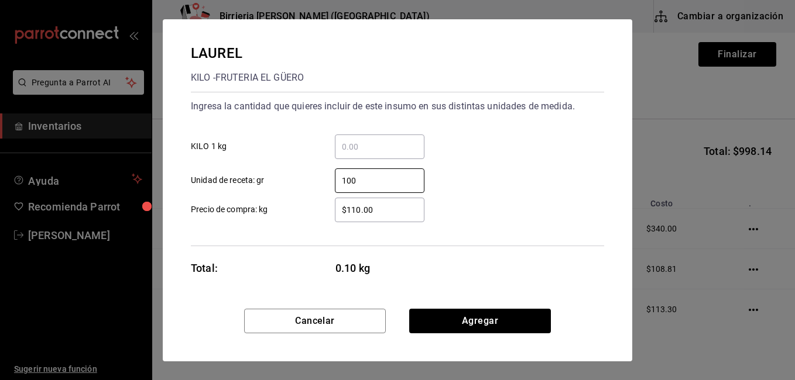
type input "100"
click at [390, 208] on input "$110.00" at bounding box center [380, 210] width 90 height 14
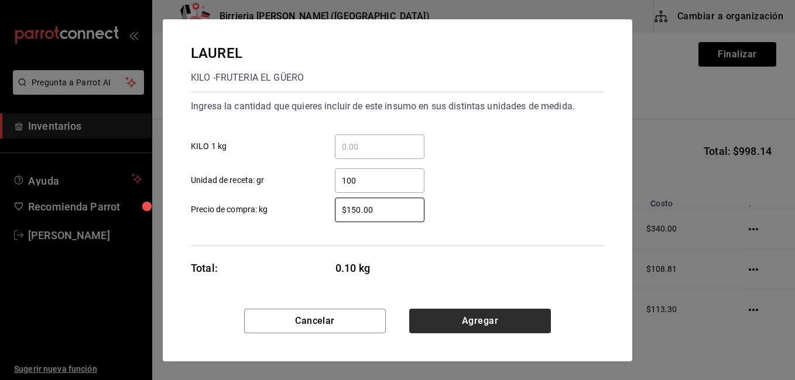
type input "$150.00"
click at [475, 319] on button "Agregar" at bounding box center [480, 321] width 142 height 25
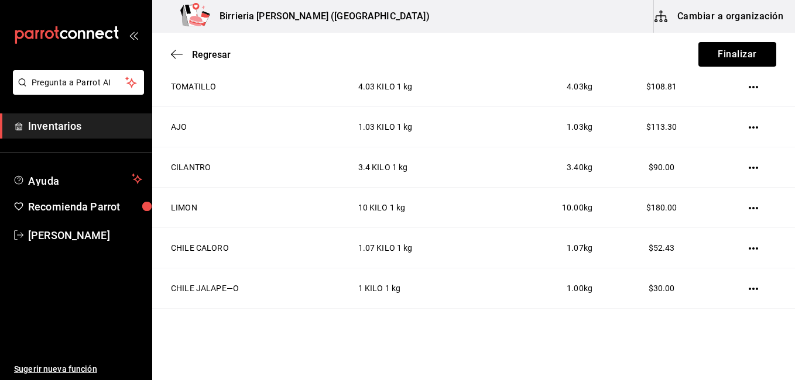
scroll to position [281, 0]
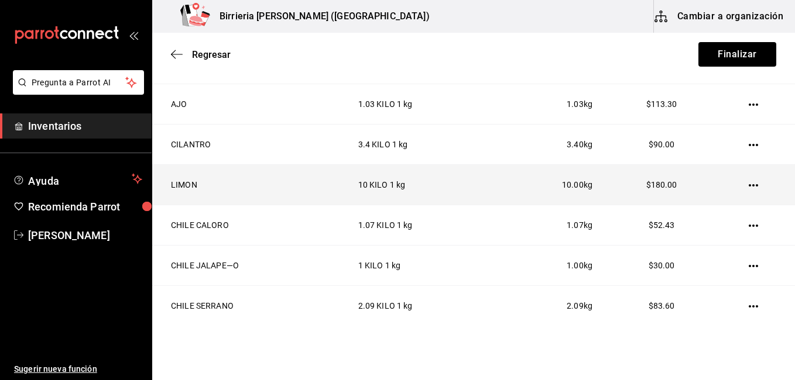
click at [748, 185] on icon "button" at bounding box center [752, 185] width 9 height 2
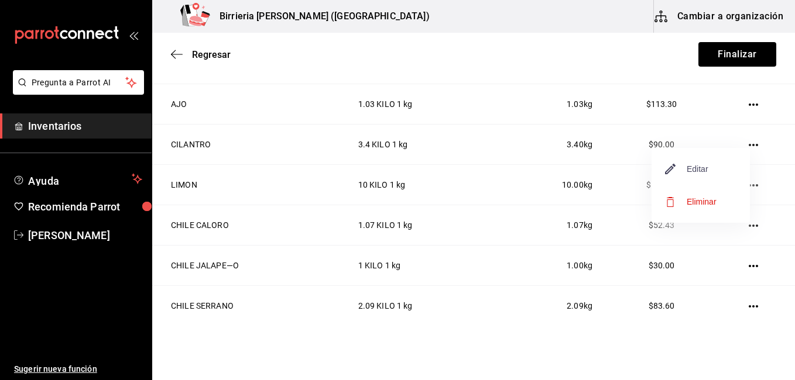
click at [706, 167] on span "Editar" at bounding box center [686, 169] width 43 height 14
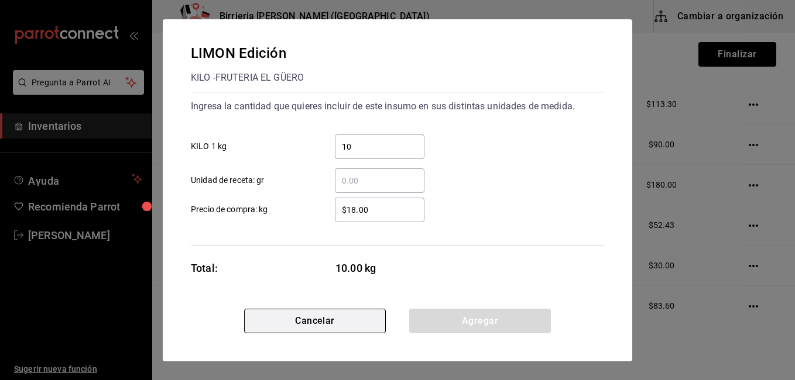
click at [372, 322] on button "Cancelar" at bounding box center [315, 321] width 142 height 25
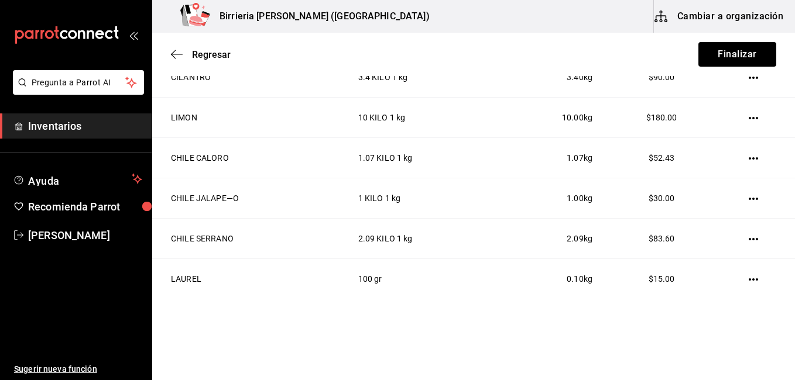
scroll to position [371, 0]
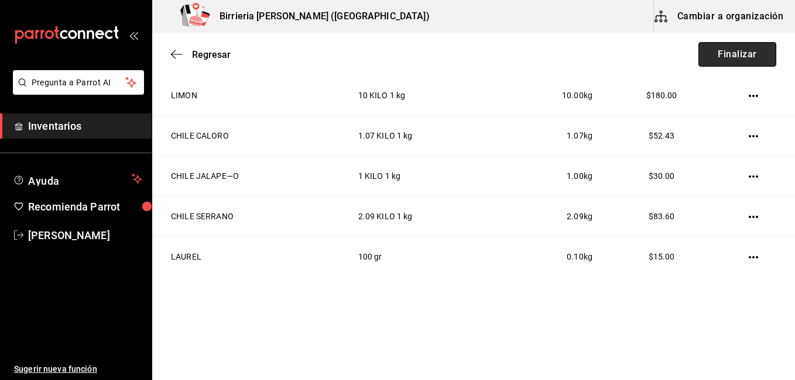
click at [745, 57] on button "Finalizar" at bounding box center [737, 54] width 78 height 25
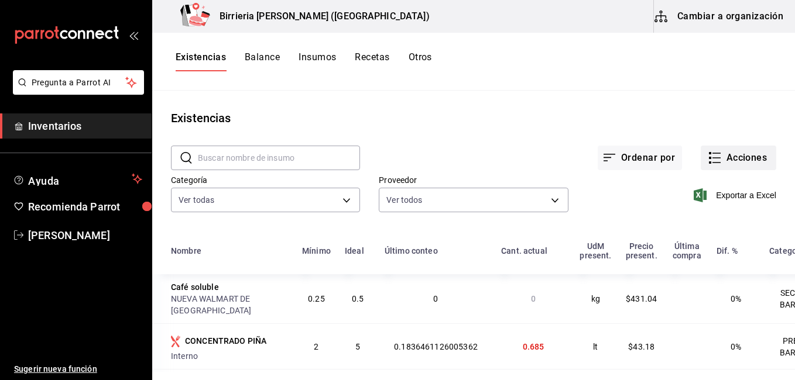
click at [712, 149] on button "Acciones" at bounding box center [737, 158] width 75 height 25
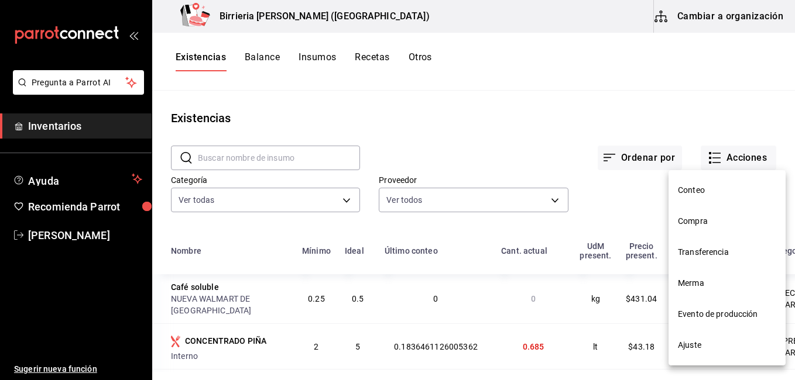
click at [710, 221] on span "Compra" at bounding box center [727, 221] width 98 height 12
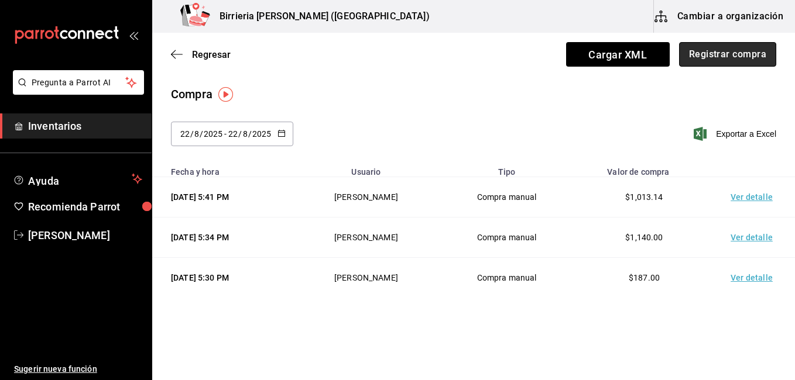
click at [735, 46] on button "Registrar compra" at bounding box center [727, 54] width 97 height 25
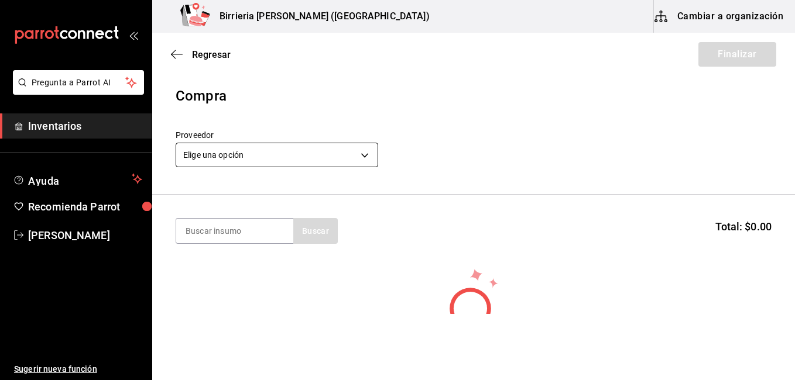
click at [348, 158] on body "Pregunta a Parrot AI Inventarios Ayuda Recomienda Parrot [PERSON_NAME] Sugerir …" at bounding box center [397, 157] width 795 height 314
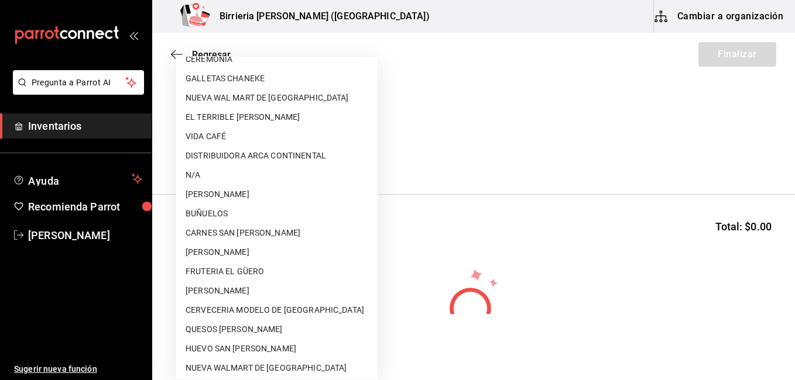
scroll to position [94, 0]
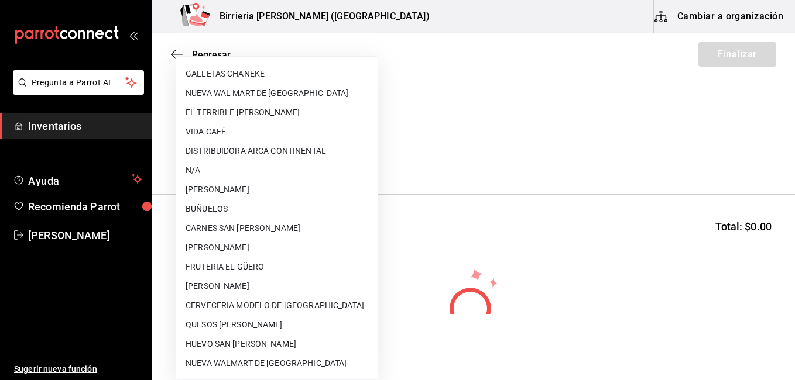
click at [208, 326] on li "QUESOS [PERSON_NAME]" at bounding box center [276, 324] width 201 height 19
type input "44206328-5249-45ab-88c9-645f65a03649"
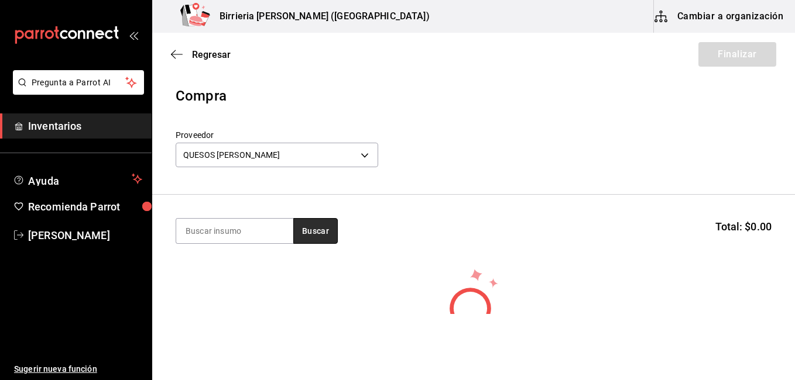
click at [331, 233] on button "Buscar" at bounding box center [315, 231] width 44 height 26
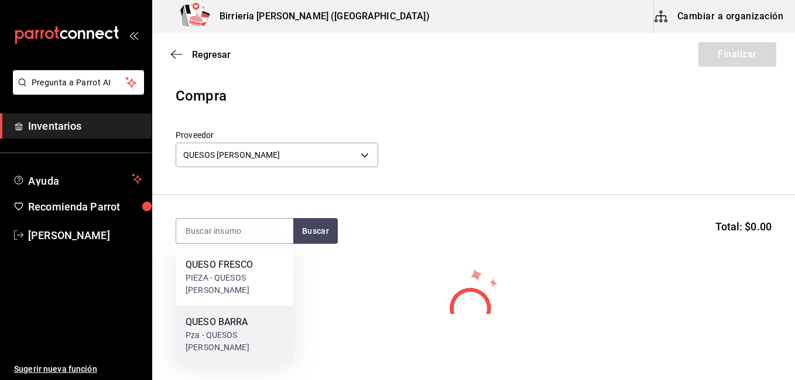
click at [239, 306] on div "QUESO BARRA Pza - QUESOS [PERSON_NAME]" at bounding box center [234, 334] width 117 height 57
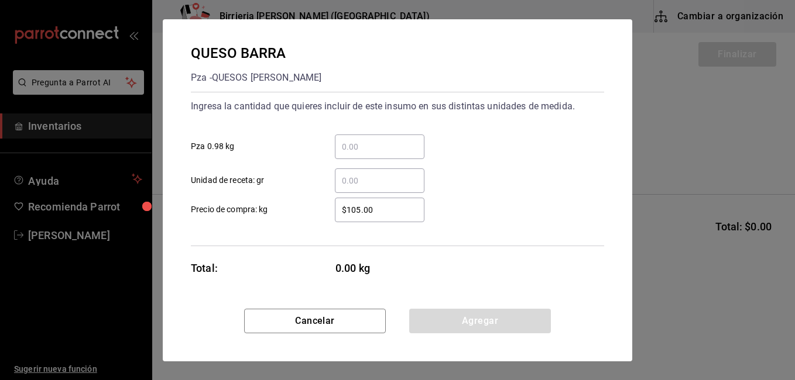
click at [367, 145] on input "​ Pza 0.98 kg" at bounding box center [380, 147] width 90 height 14
type input "8"
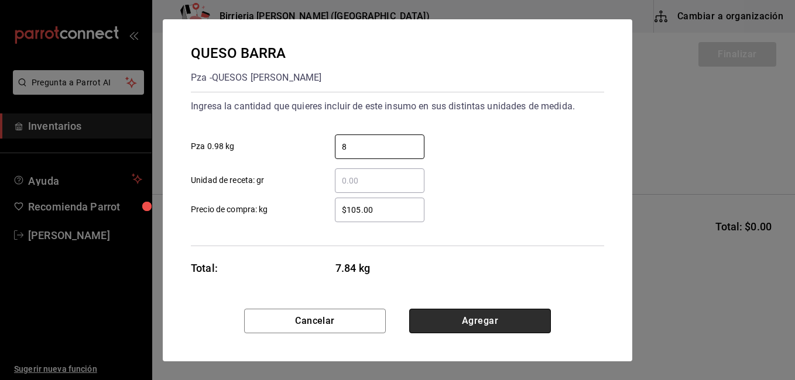
click at [447, 318] on button "Agregar" at bounding box center [480, 321] width 142 height 25
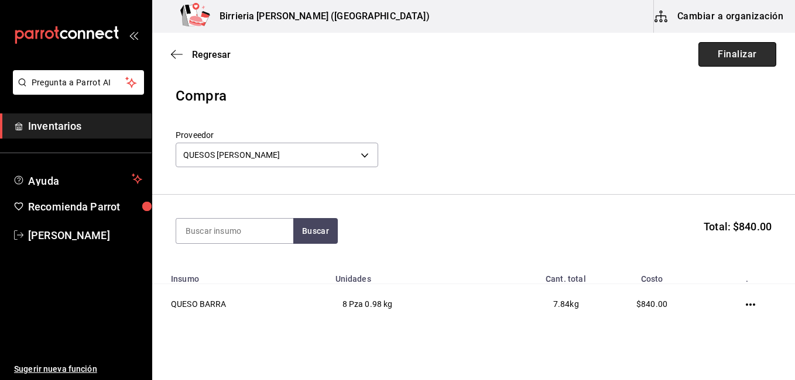
click at [735, 52] on button "Finalizar" at bounding box center [737, 54] width 78 height 25
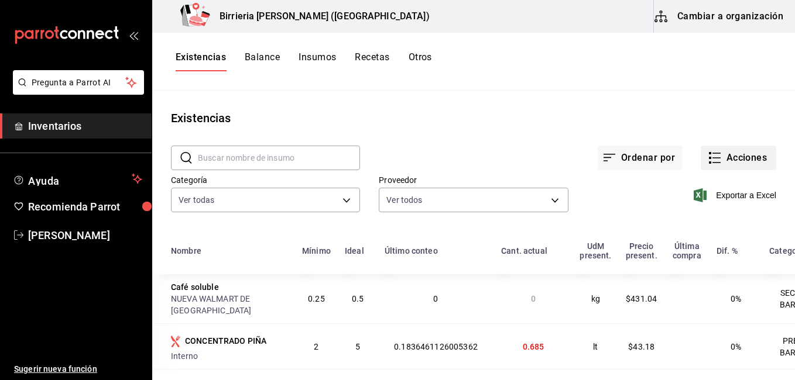
click at [723, 153] on button "Acciones" at bounding box center [737, 158] width 75 height 25
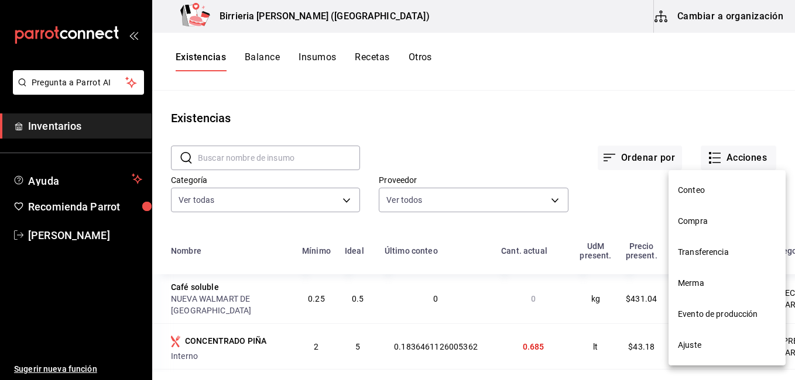
click at [695, 312] on span "Evento de producción" at bounding box center [727, 314] width 98 height 12
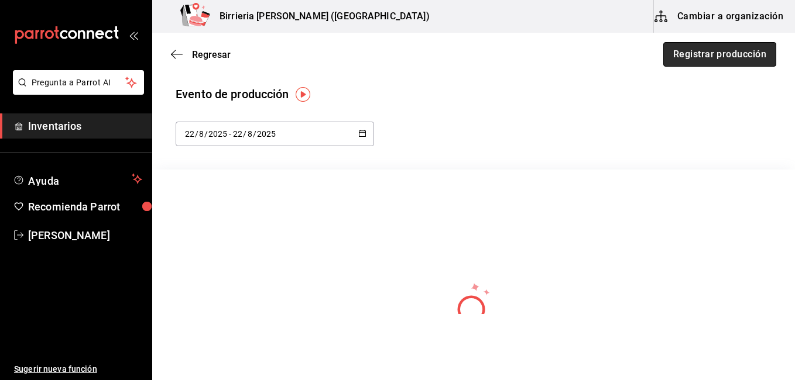
click at [740, 47] on button "Registrar producción" at bounding box center [719, 54] width 113 height 25
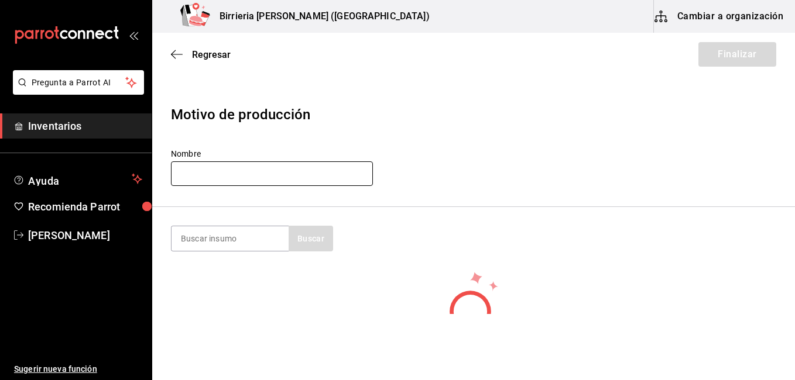
click at [243, 173] on input "text" at bounding box center [272, 173] width 202 height 25
type input "[PERSON_NAME]"
type input "birria"
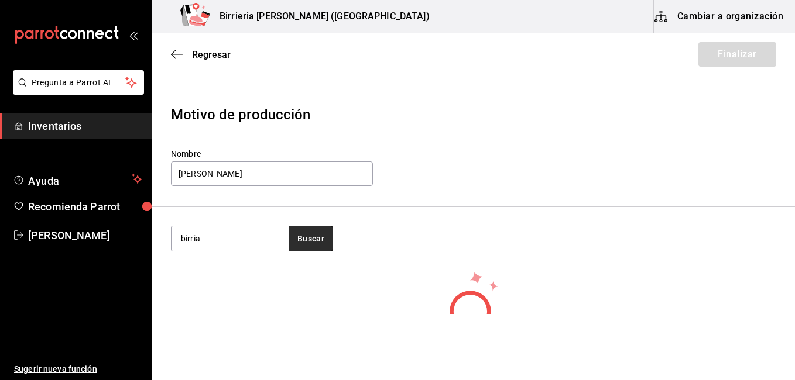
click at [318, 250] on button "Buscar" at bounding box center [310, 239] width 44 height 26
click at [301, 243] on button "Buscar" at bounding box center [310, 239] width 44 height 26
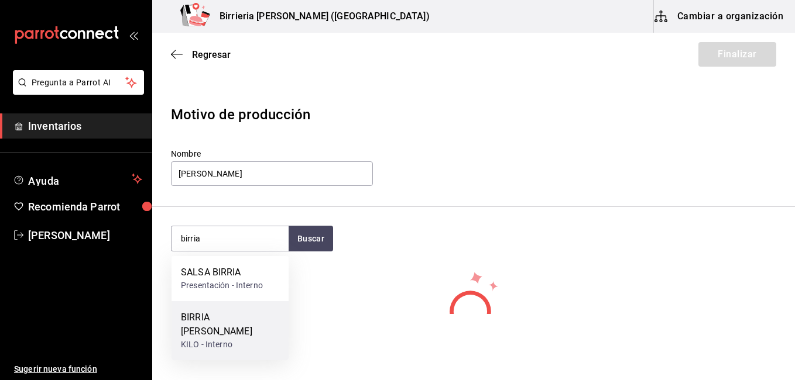
click at [237, 314] on div "BIRRIA [PERSON_NAME]" at bounding box center [230, 325] width 98 height 28
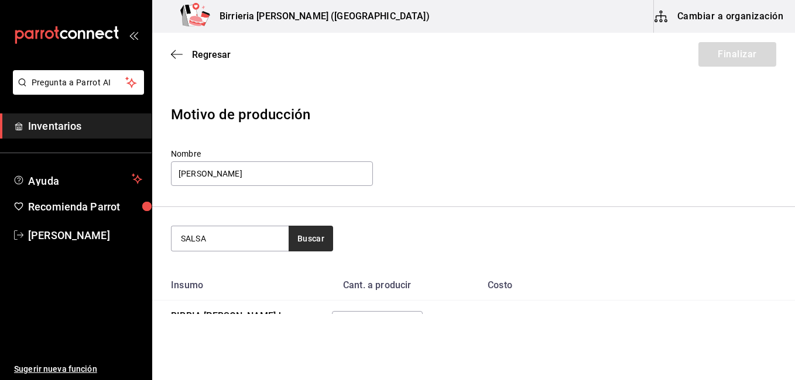
type input "SALSA"
click at [320, 240] on button "Buscar" at bounding box center [310, 239] width 44 height 26
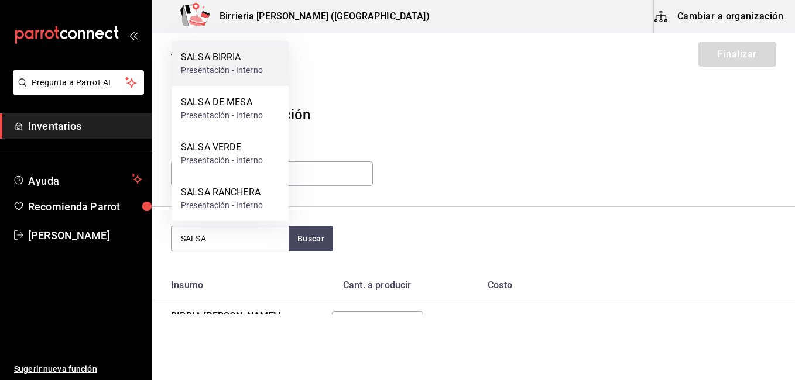
click at [232, 73] on div "Presentación - Interno" at bounding box center [222, 70] width 82 height 12
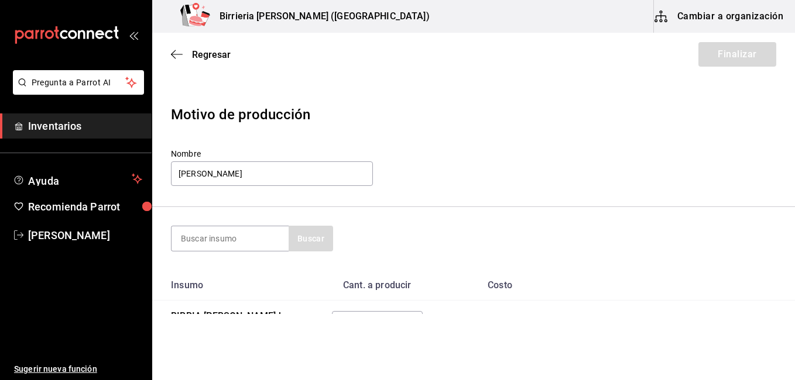
click at [470, 153] on div "Nombre [PERSON_NAME]" at bounding box center [473, 168] width 605 height 39
click at [194, 53] on span "Regresar" at bounding box center [211, 54] width 39 height 11
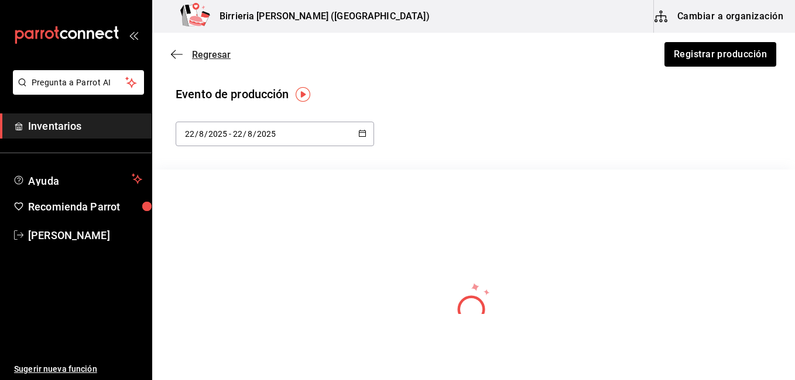
click at [215, 56] on span "Regresar" at bounding box center [211, 54] width 39 height 11
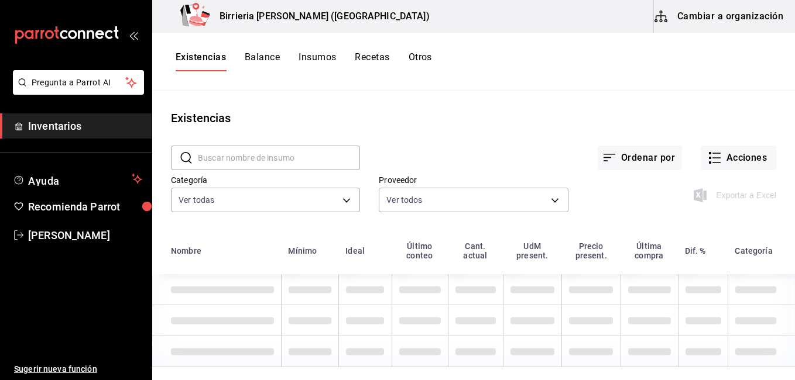
click at [516, 136] on div "Ordenar por Acciones" at bounding box center [568, 148] width 416 height 43
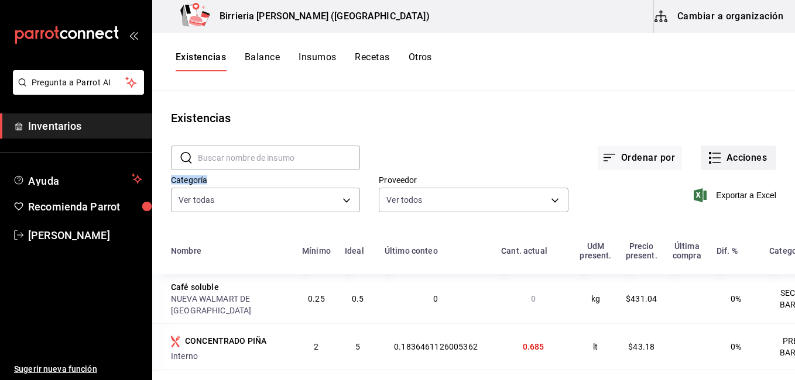
click at [720, 163] on button "Acciones" at bounding box center [737, 158] width 75 height 25
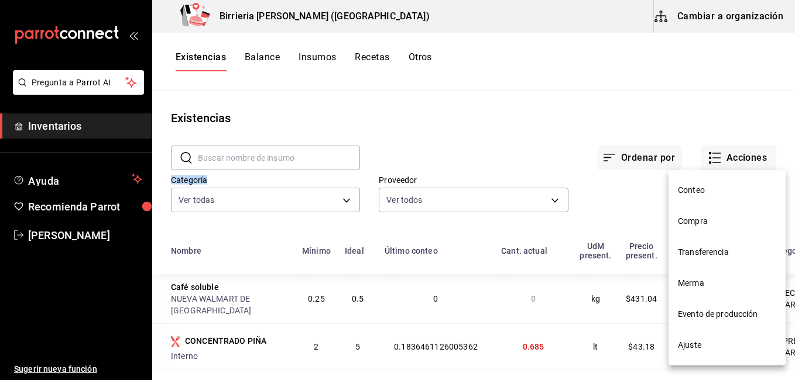
click at [704, 221] on span "Compra" at bounding box center [727, 221] width 98 height 12
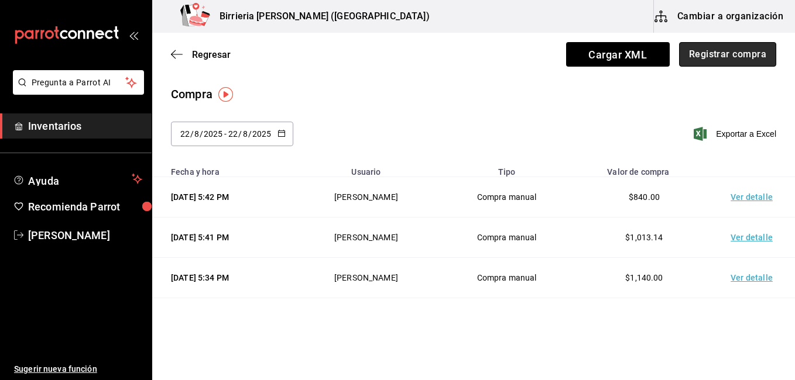
click at [719, 57] on button "Registrar compra" at bounding box center [727, 54] width 97 height 25
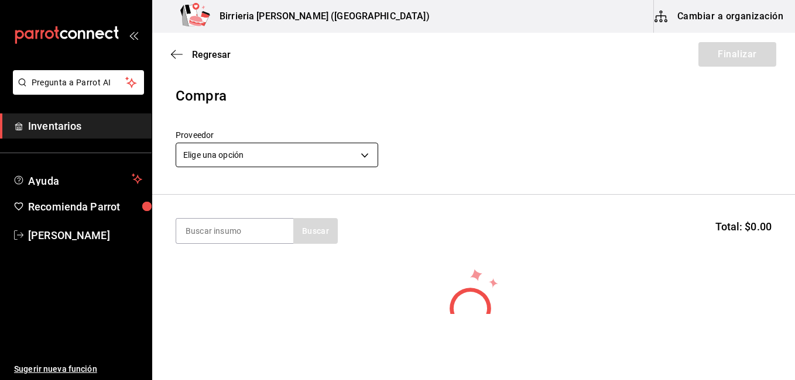
click at [363, 156] on body "Pregunta a Parrot AI Inventarios Ayuda Recomienda Parrot [PERSON_NAME] Sugerir …" at bounding box center [397, 157] width 795 height 314
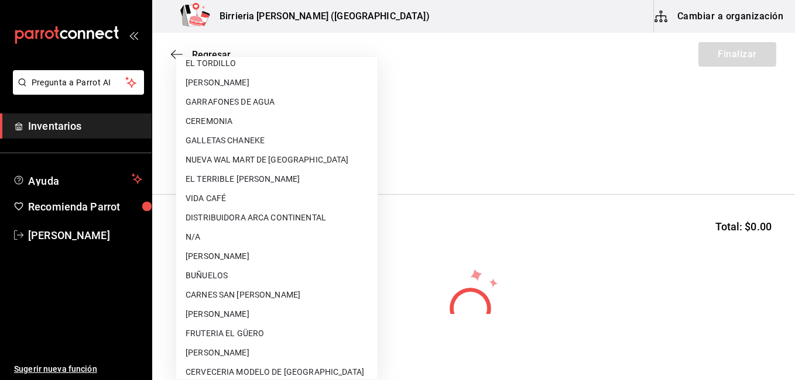
scroll to position [47, 0]
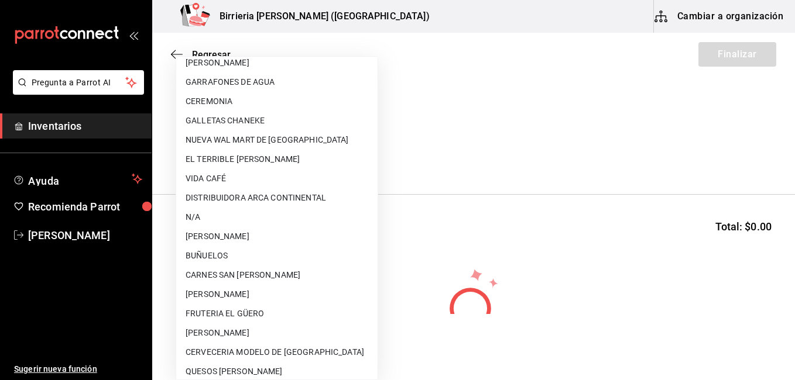
click at [242, 328] on li "[PERSON_NAME]" at bounding box center [276, 333] width 201 height 19
type input "dae604be-4797-4cab-9d29-7e31389dcbb1"
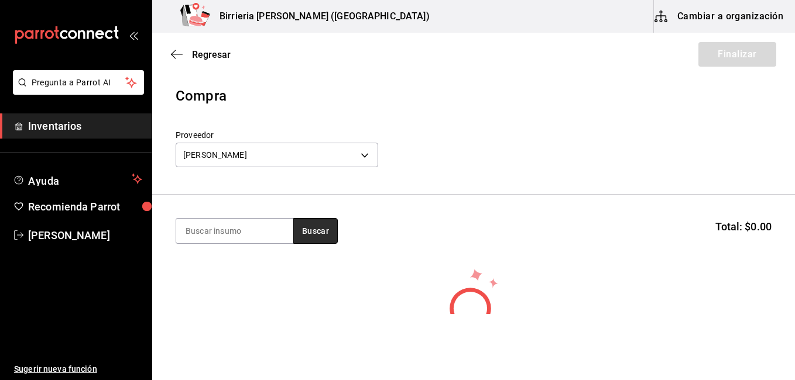
click at [299, 235] on button "Buscar" at bounding box center [315, 231] width 44 height 26
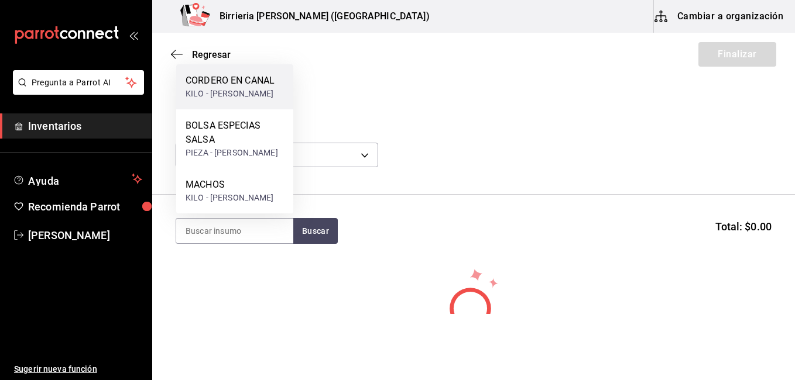
click at [255, 88] on div "KILO - [PERSON_NAME]" at bounding box center [229, 94] width 89 height 12
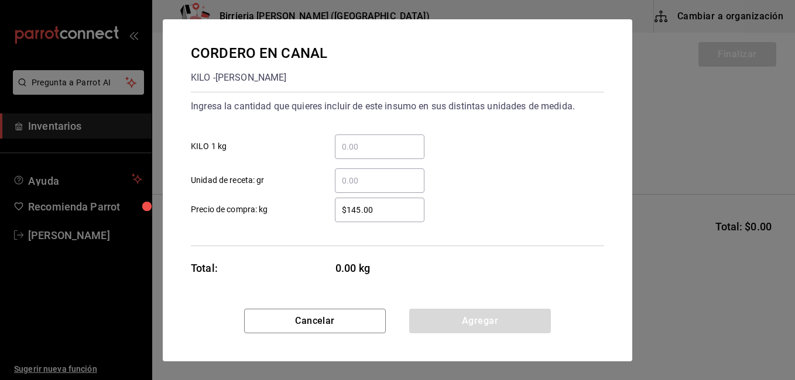
click at [357, 154] on div "​" at bounding box center [380, 147] width 90 height 25
click at [357, 154] on input "​ KILO 1 kg" at bounding box center [380, 147] width 90 height 14
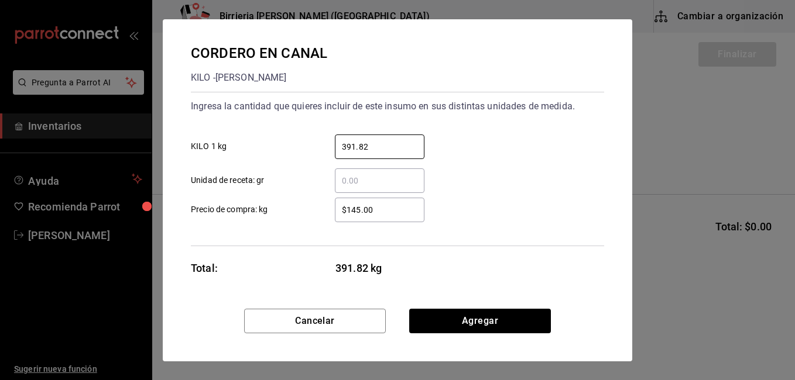
type input "391.82"
click at [386, 208] on input "$145.00" at bounding box center [380, 210] width 90 height 14
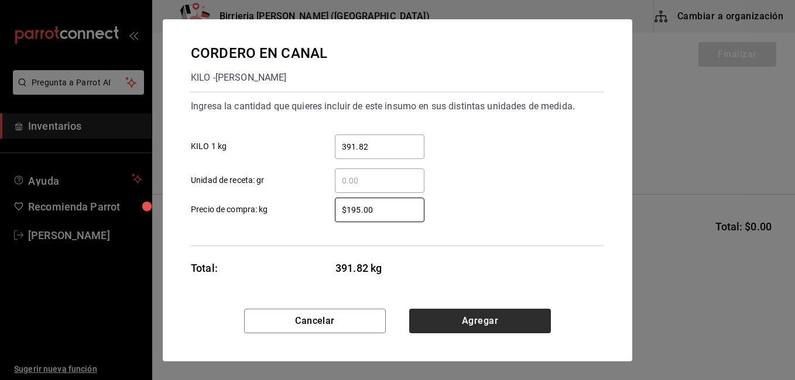
type input "$195.00"
click at [466, 315] on button "Agregar" at bounding box center [480, 321] width 142 height 25
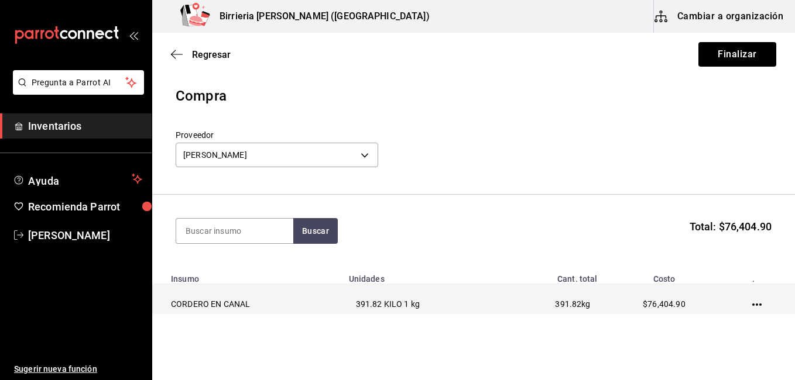
click at [752, 306] on icon "button" at bounding box center [756, 304] width 9 height 9
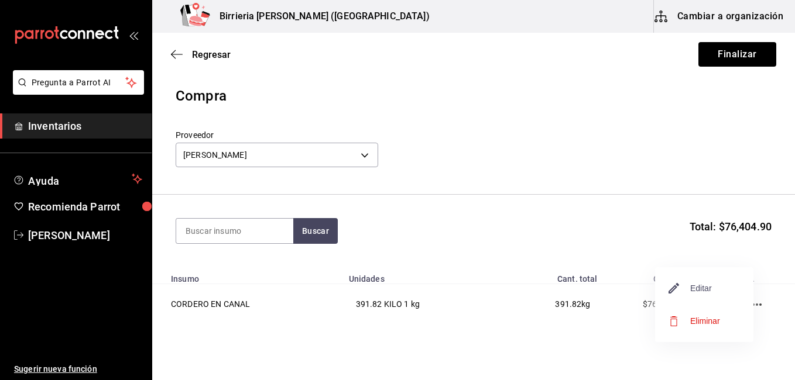
click at [708, 286] on span "Editar" at bounding box center [690, 288] width 43 height 14
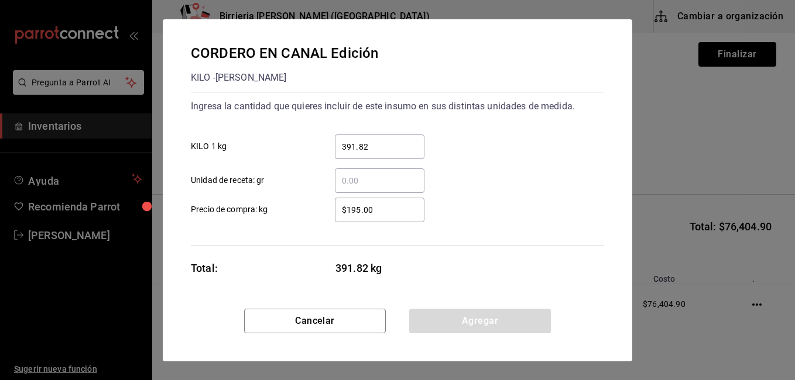
click at [379, 145] on input "391.82" at bounding box center [380, 147] width 90 height 14
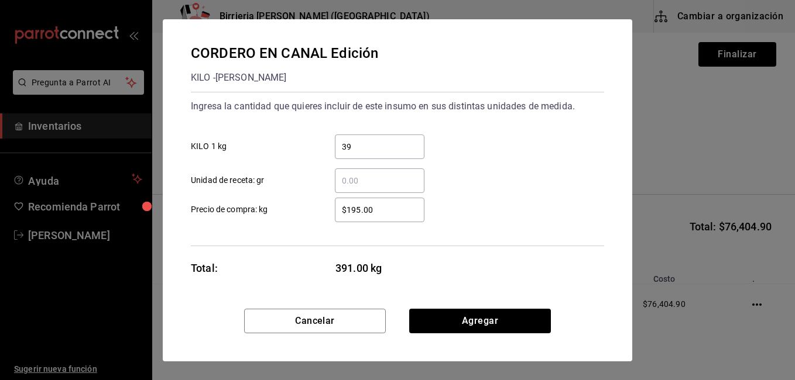
type input "3"
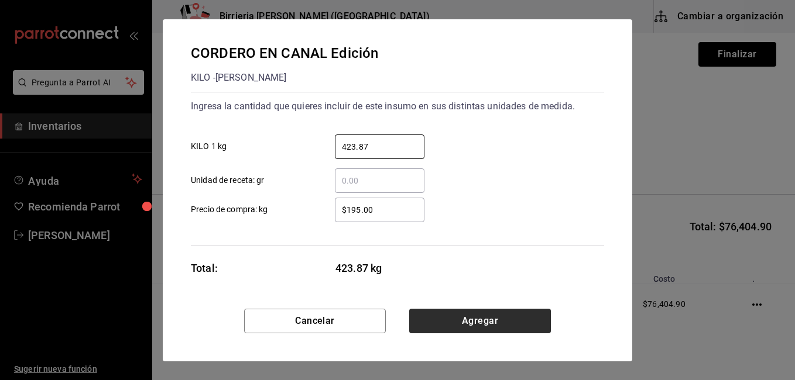
type input "423.87"
click at [479, 317] on button "Agregar" at bounding box center [480, 321] width 142 height 25
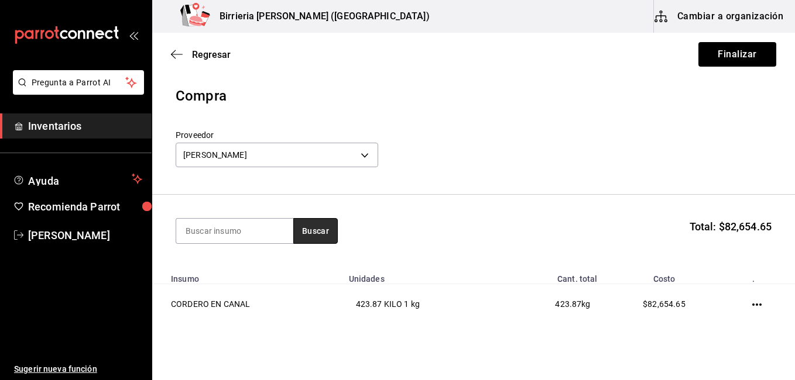
click at [314, 234] on button "Buscar" at bounding box center [315, 231] width 44 height 26
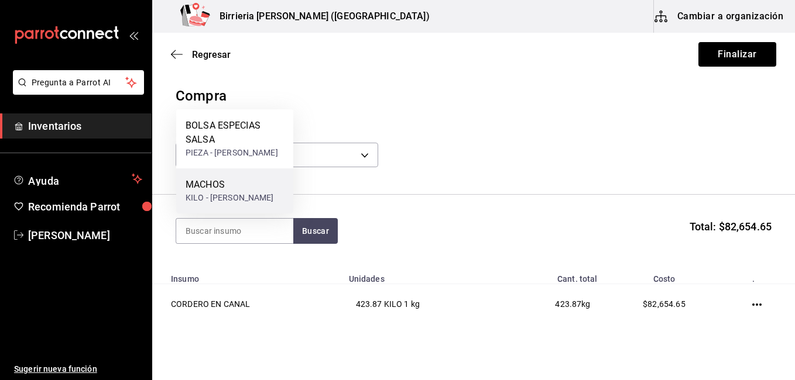
click at [229, 178] on div "MACHOS" at bounding box center [229, 185] width 88 height 14
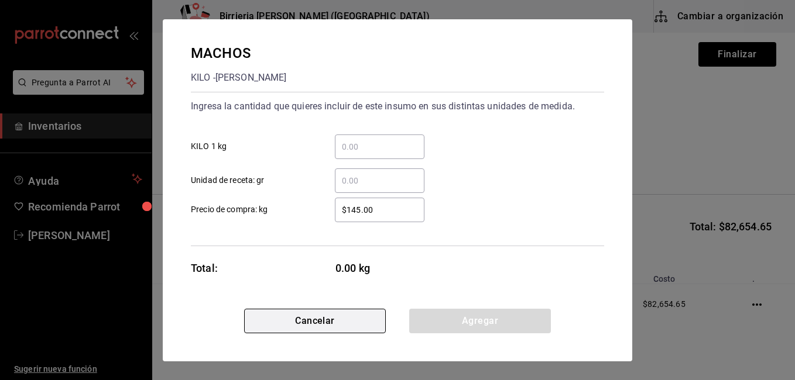
click at [357, 328] on button "Cancelar" at bounding box center [315, 321] width 142 height 25
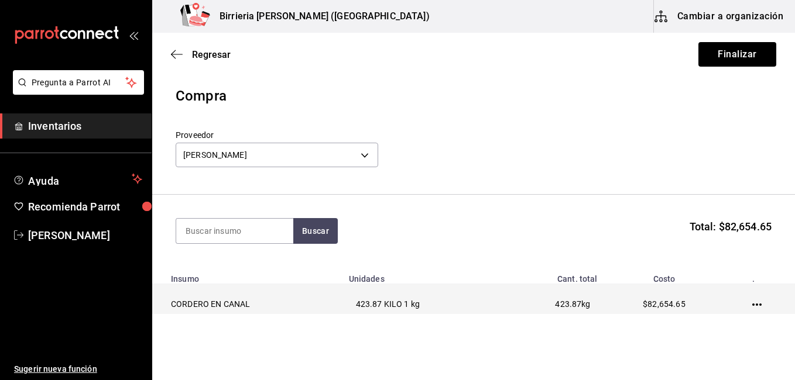
click at [752, 305] on icon "button" at bounding box center [756, 305] width 9 height 2
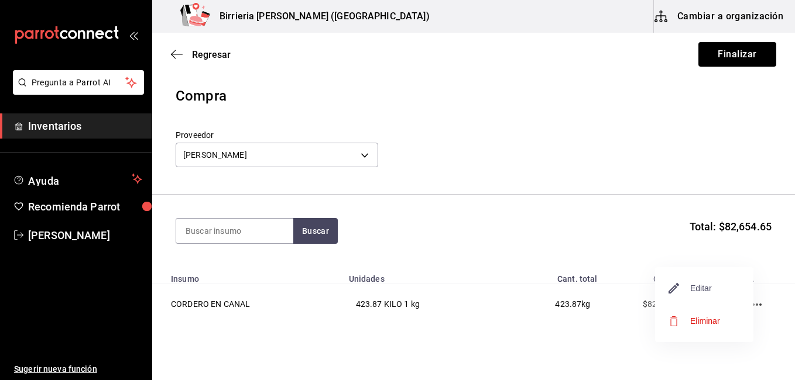
click at [709, 284] on span "Editar" at bounding box center [690, 288] width 43 height 14
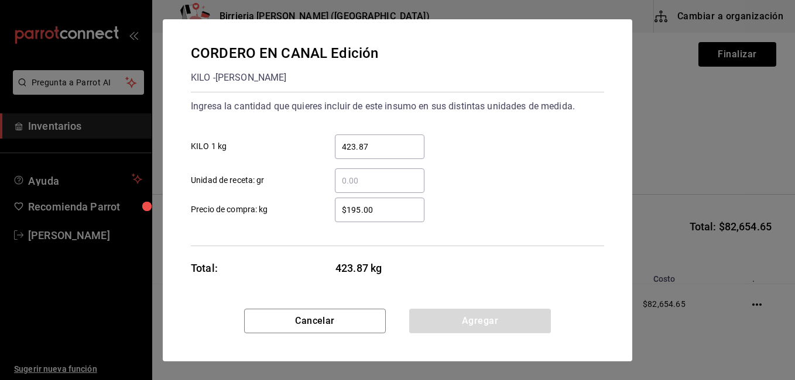
click at [394, 152] on input "423.87" at bounding box center [380, 147] width 90 height 14
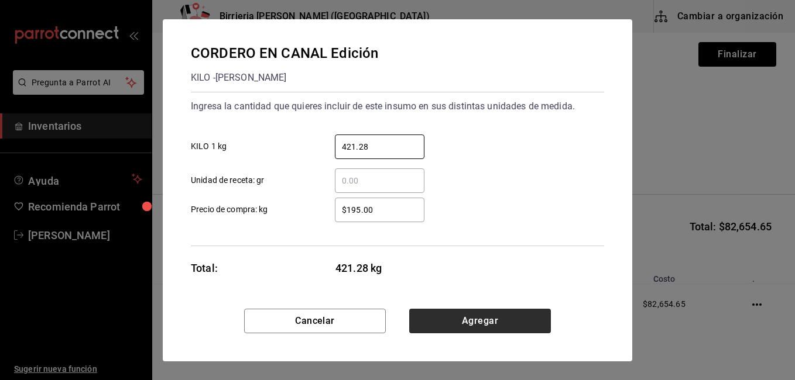
type input "421.28"
click at [475, 311] on button "Agregar" at bounding box center [480, 321] width 142 height 25
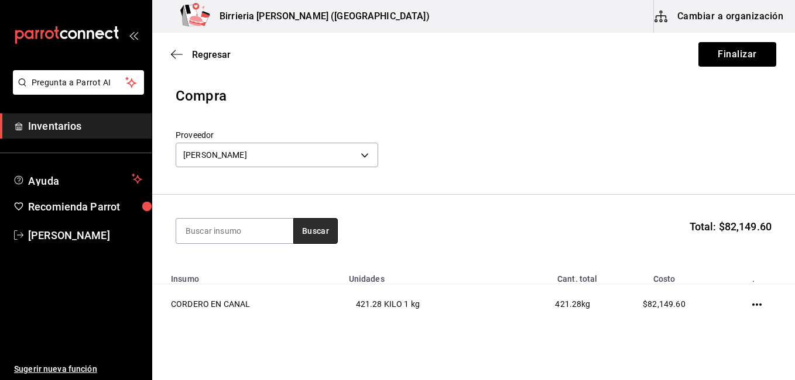
click at [318, 228] on button "Buscar" at bounding box center [315, 231] width 44 height 26
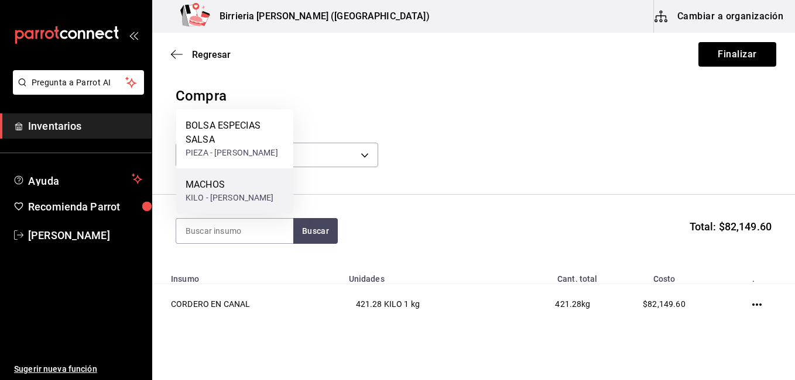
click at [269, 192] on div "KILO - [PERSON_NAME]" at bounding box center [229, 198] width 88 height 12
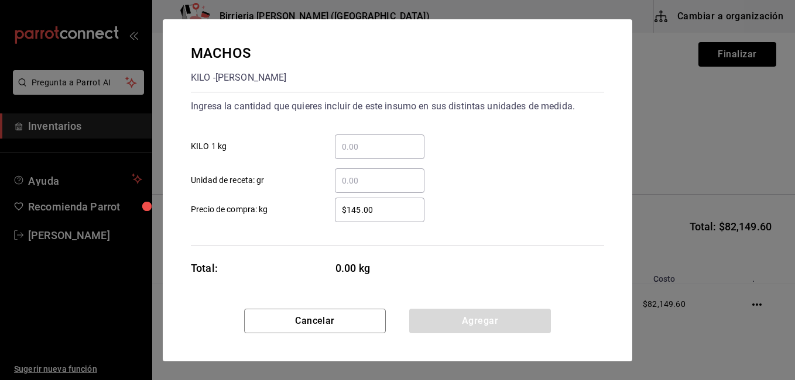
click at [373, 140] on input "​ KILO 1 kg" at bounding box center [380, 147] width 90 height 14
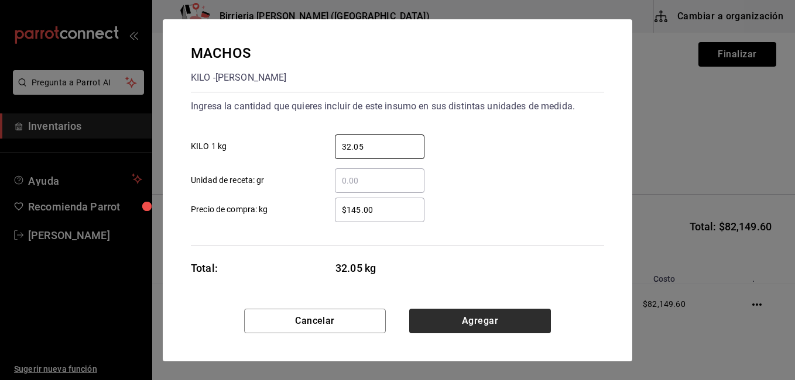
type input "32.05"
click at [493, 325] on button "Agregar" at bounding box center [480, 321] width 142 height 25
click at [493, 314] on html "Pregunta a Parrot AI Inventarios Ayuda Recomienda Parrot [PERSON_NAME] nueva fu…" at bounding box center [397, 157] width 795 height 314
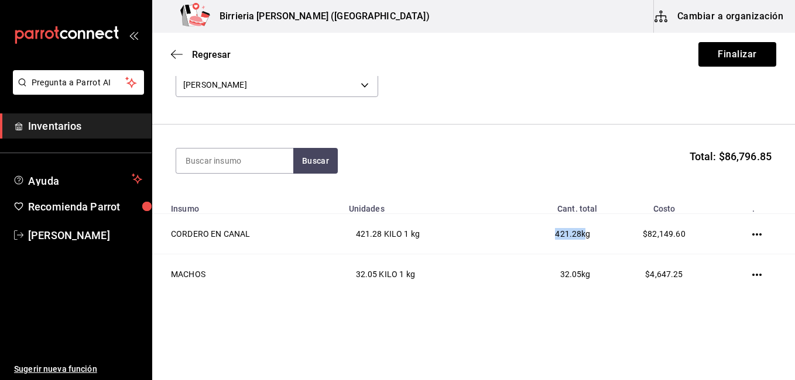
scroll to position [88, 0]
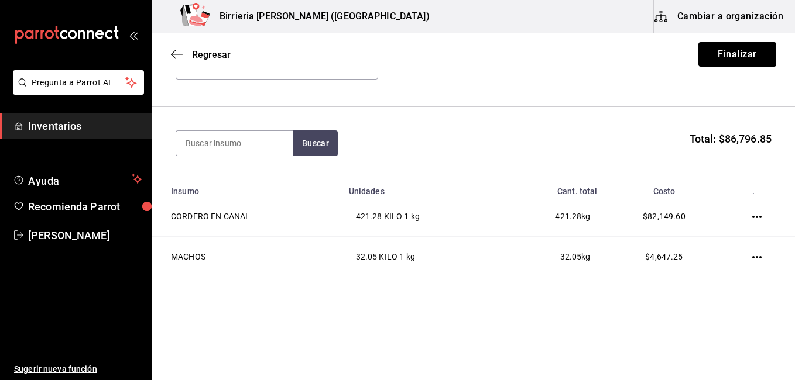
click at [507, 299] on main "Regresar Finalizar Compra Proveedor [PERSON_NAME] dae604be-4797-4cab-9d29-7e313…" at bounding box center [473, 129] width 642 height 369
click at [732, 53] on button "Finalizar" at bounding box center [737, 54] width 78 height 25
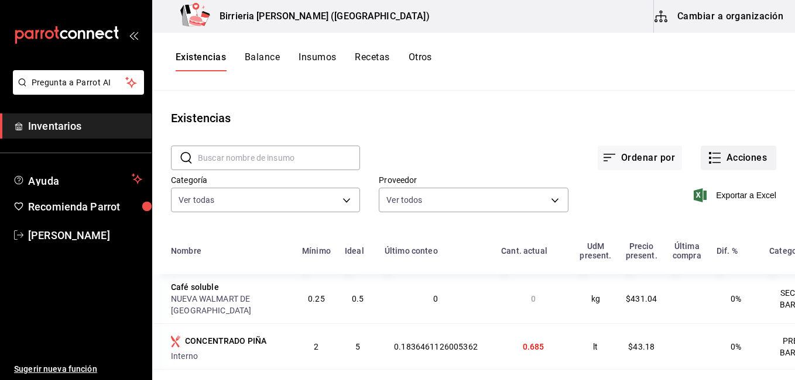
click at [738, 158] on button "Acciones" at bounding box center [737, 158] width 75 height 25
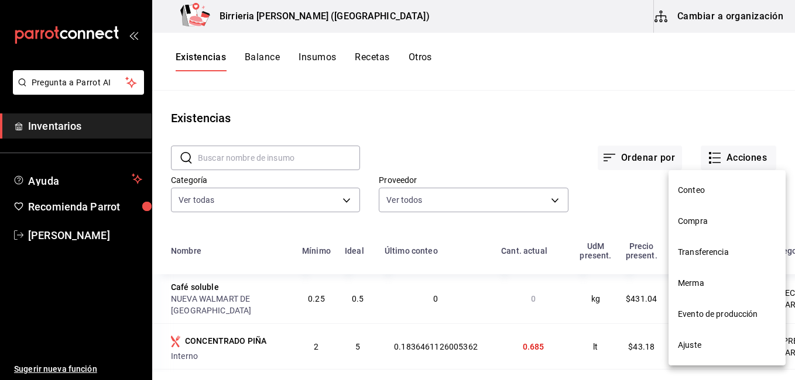
click at [708, 219] on span "Compra" at bounding box center [727, 221] width 98 height 12
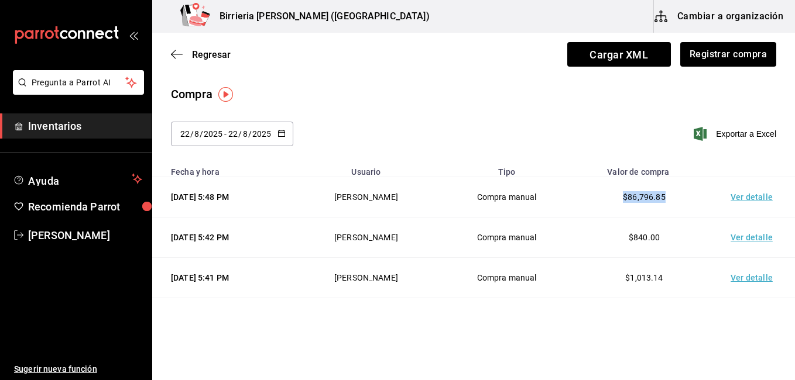
drag, startPoint x: 654, startPoint y: 195, endPoint x: 616, endPoint y: 197, distance: 38.0
click at [623, 197] on span "$86,796.85" at bounding box center [644, 196] width 43 height 9
copy span "$86,796.85"
click at [518, 314] on html "Pregunta a Parrot AI Inventarios Ayuda Recomienda Parrot [PERSON_NAME] Sugerir …" at bounding box center [397, 157] width 795 height 314
click at [210, 54] on span "Regresar" at bounding box center [211, 54] width 39 height 11
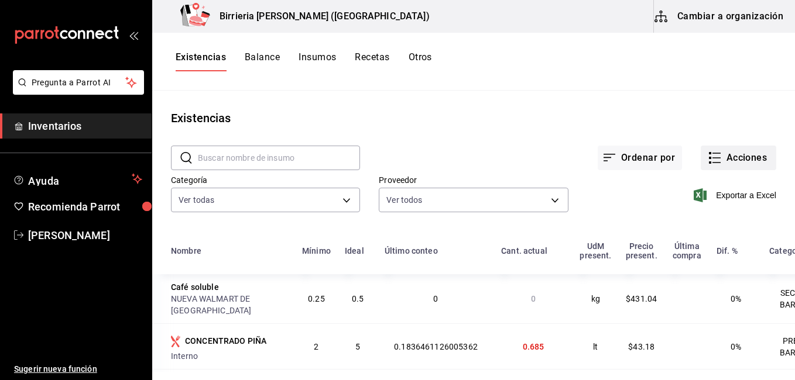
click at [721, 161] on button "Acciones" at bounding box center [737, 158] width 75 height 25
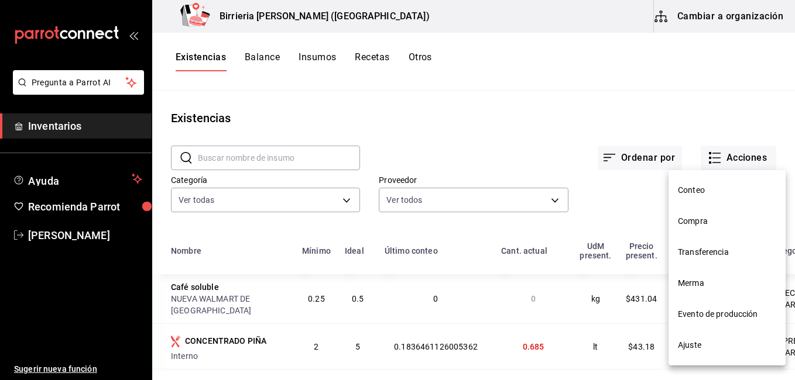
drag, startPoint x: 694, startPoint y: 217, endPoint x: 707, endPoint y: 309, distance: 92.8
click at [707, 309] on nav "Conteo Compra Transferencia Merma Evento de producción Ajuste" at bounding box center [726, 267] width 117 height 195
click at [707, 309] on span "Evento de producción" at bounding box center [727, 314] width 98 height 12
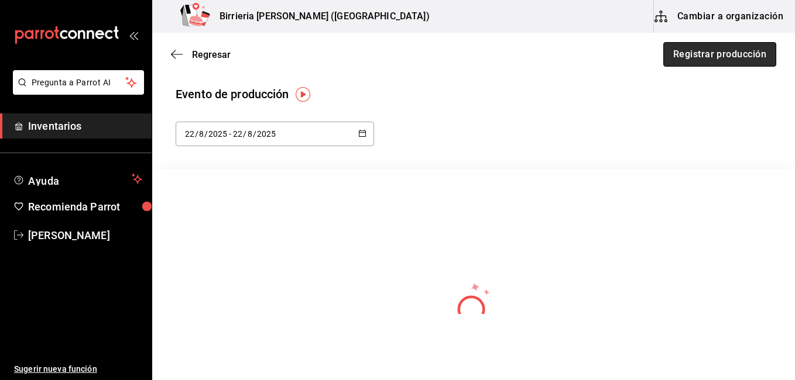
click at [685, 59] on button "Registrar producción" at bounding box center [719, 54] width 113 height 25
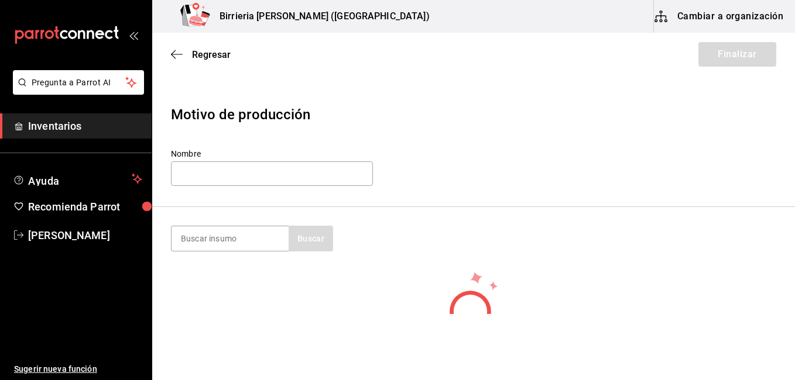
click at [245, 187] on div "Nombre" at bounding box center [272, 168] width 202 height 39
click at [239, 181] on input "text" at bounding box center [272, 173] width 202 height 25
type input "[PERSON_NAME]"
click at [220, 247] on input at bounding box center [229, 238] width 117 height 25
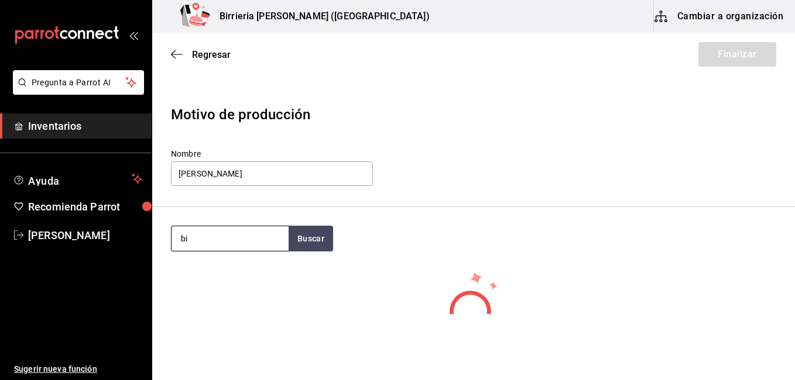
type input "b"
type input "BIRRIA"
click at [312, 240] on button "Buscar" at bounding box center [310, 239] width 44 height 26
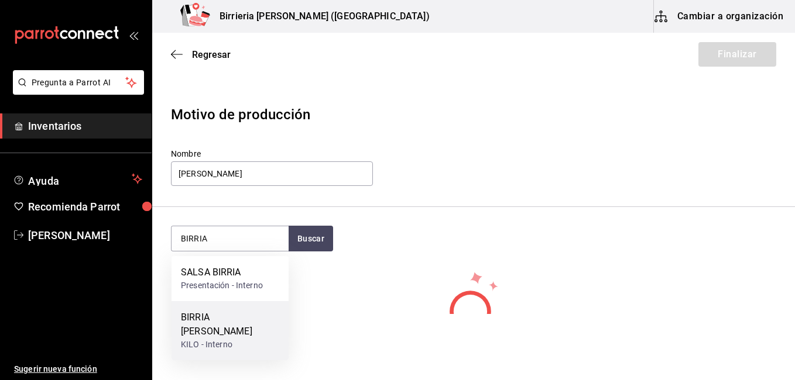
click at [235, 317] on div "BIRRIA [PERSON_NAME]" at bounding box center [230, 325] width 98 height 28
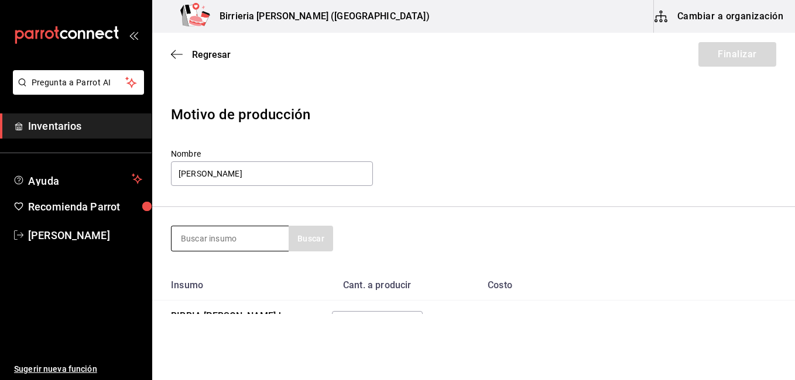
click at [252, 234] on input at bounding box center [229, 238] width 117 height 25
type input "SALSA"
click at [325, 219] on section "SALSA Buscar" at bounding box center [473, 238] width 642 height 63
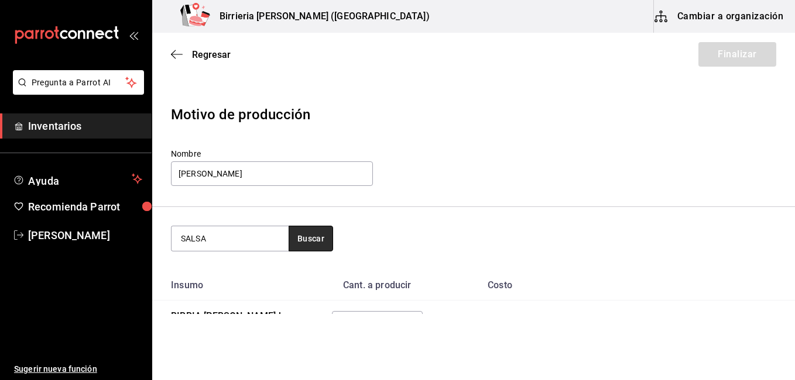
click at [318, 233] on button "Buscar" at bounding box center [310, 239] width 44 height 26
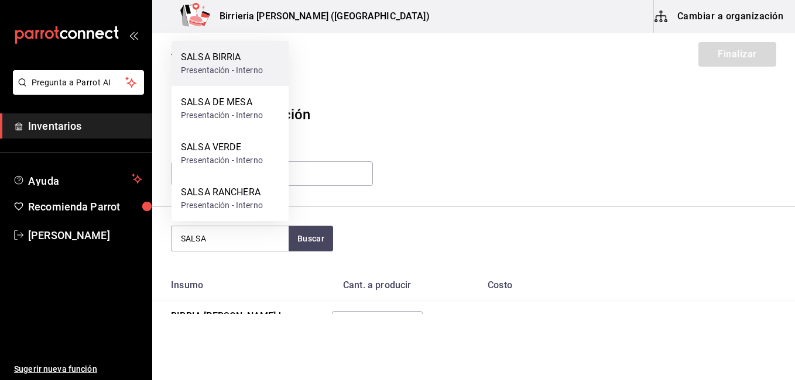
click at [222, 64] on div "Presentación - Interno" at bounding box center [222, 70] width 82 height 12
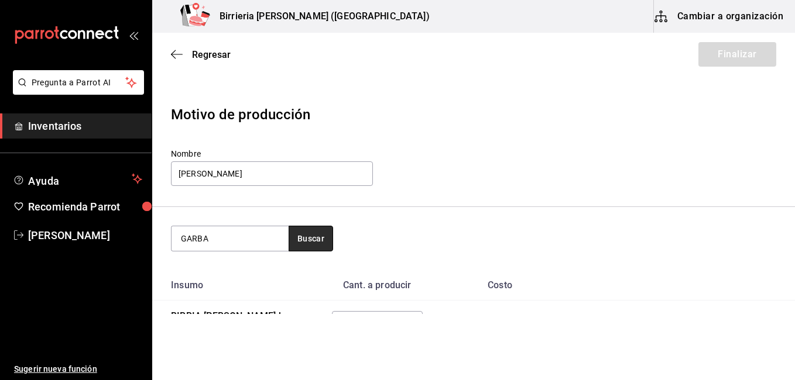
click at [314, 238] on button "Buscar" at bounding box center [310, 239] width 44 height 26
click at [259, 238] on input "GARBA" at bounding box center [229, 238] width 117 height 25
type input "G"
type input "SALSA"
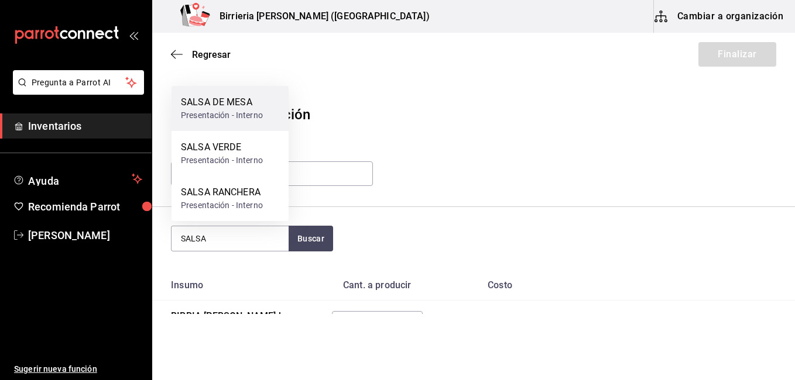
click at [218, 111] on div "Presentación - Interno" at bounding box center [222, 115] width 82 height 12
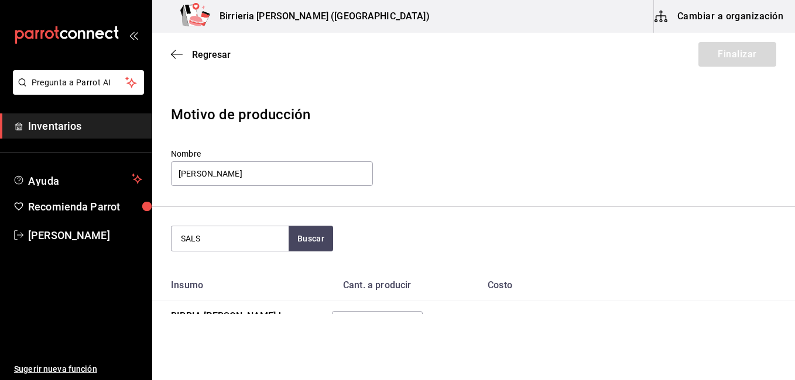
type input "SALSA"
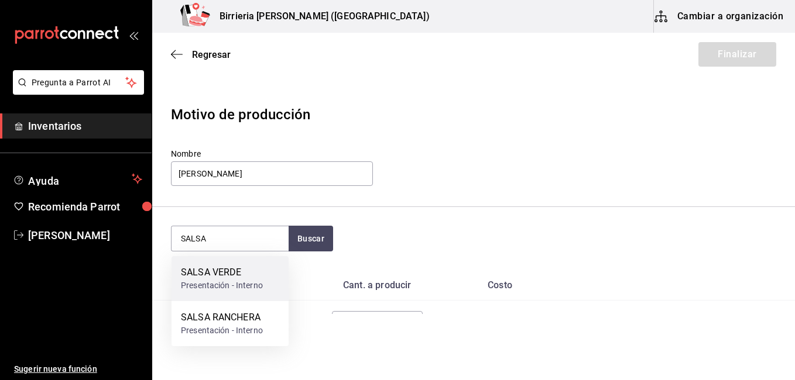
click at [226, 283] on div "Presentación - Interno" at bounding box center [222, 286] width 82 height 12
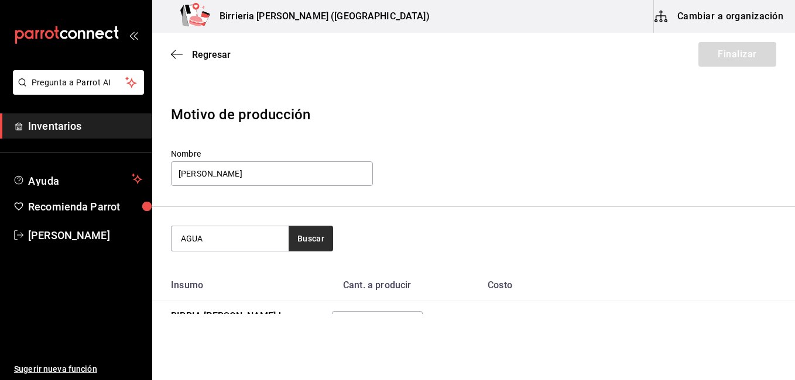
type input "AGUA"
click at [314, 240] on button "Buscar" at bounding box center [310, 239] width 44 height 26
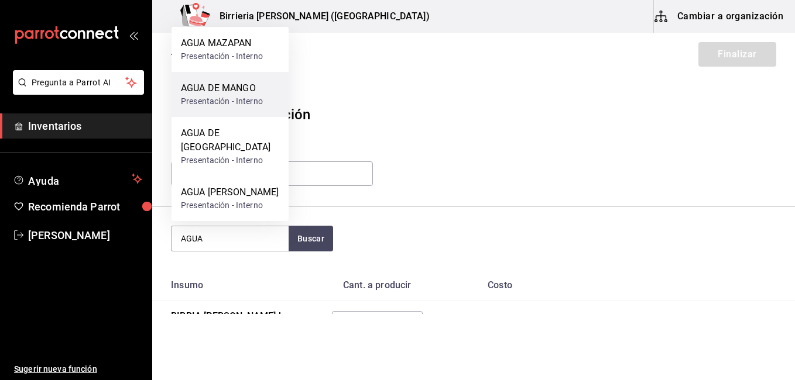
click at [245, 108] on div "Presentación - Interno" at bounding box center [222, 101] width 82 height 12
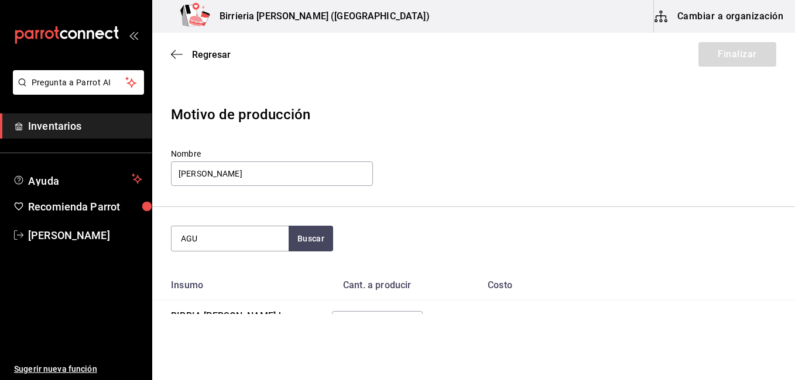
type input "AGUA"
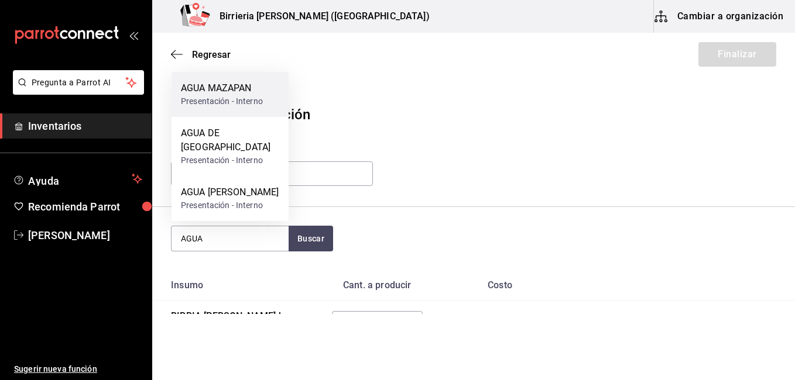
click at [237, 108] on div "Presentación - Interno" at bounding box center [222, 101] width 82 height 12
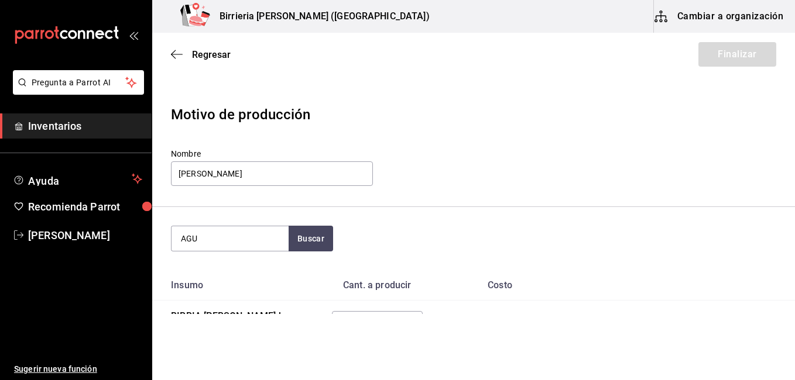
type input "AGUA"
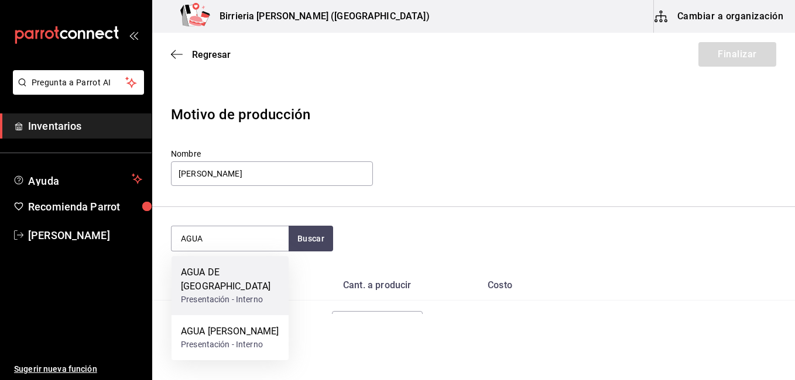
click at [230, 272] on div "AGUA DE [GEOGRAPHIC_DATA]" at bounding box center [230, 280] width 98 height 28
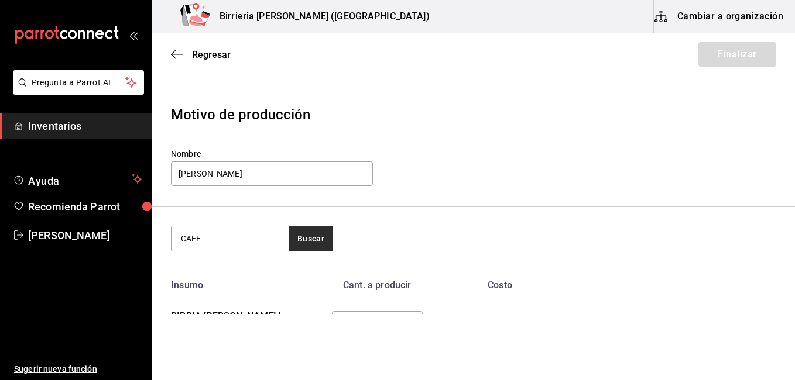
type input "CAFE"
click at [298, 240] on button "Buscar" at bounding box center [310, 239] width 44 height 26
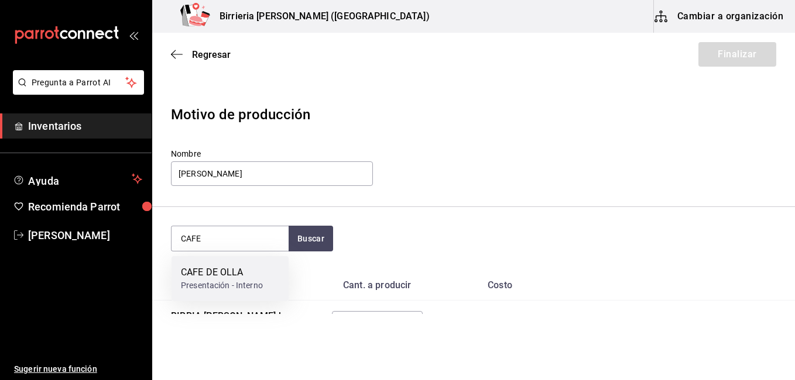
click at [249, 269] on div "CAFE DE OLLA" at bounding box center [222, 273] width 82 height 14
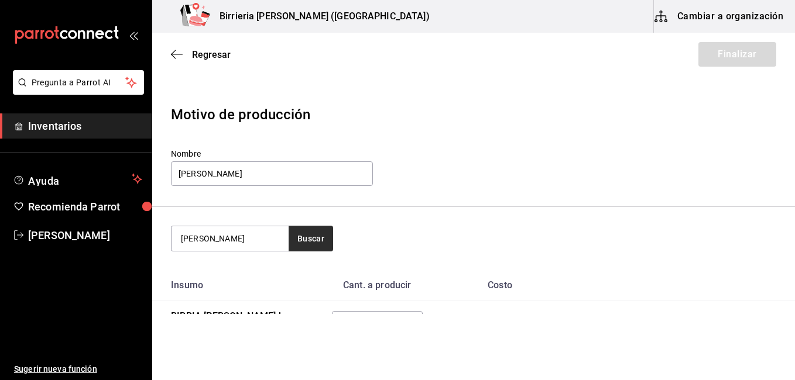
type input "[PERSON_NAME]"
click at [310, 233] on button "Buscar" at bounding box center [310, 239] width 44 height 26
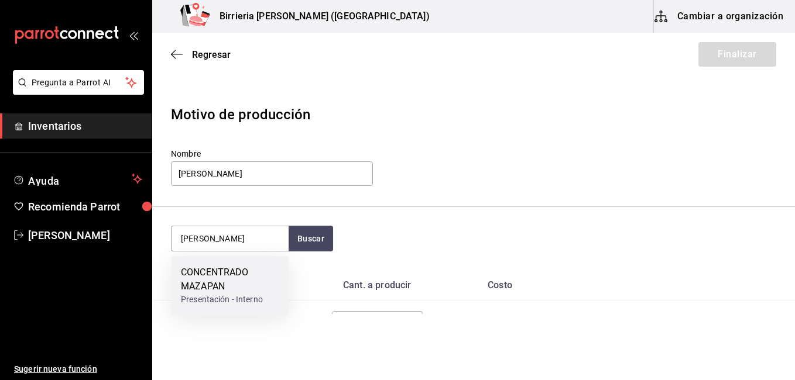
click at [247, 268] on div "CONCENTRADO MAZAPAN" at bounding box center [230, 280] width 98 height 28
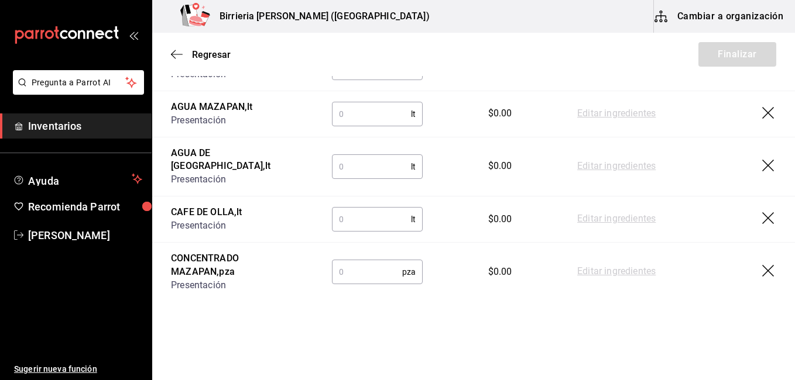
scroll to position [442, 0]
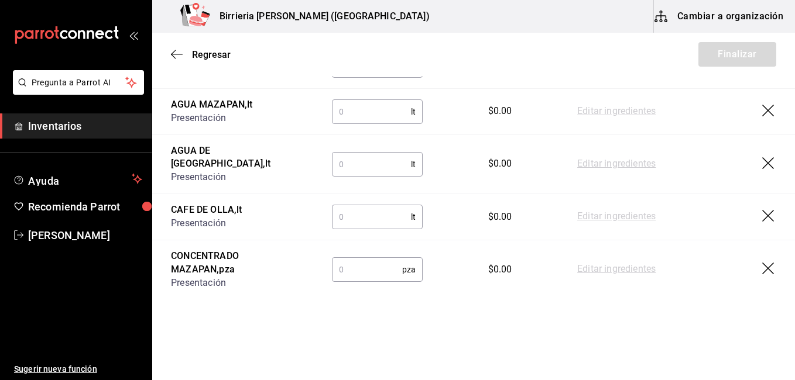
click at [354, 262] on input "text" at bounding box center [367, 269] width 70 height 23
type input "2"
click at [352, 209] on input "text" at bounding box center [371, 216] width 79 height 23
click at [373, 111] on input "text" at bounding box center [371, 111] width 79 height 23
type input "4"
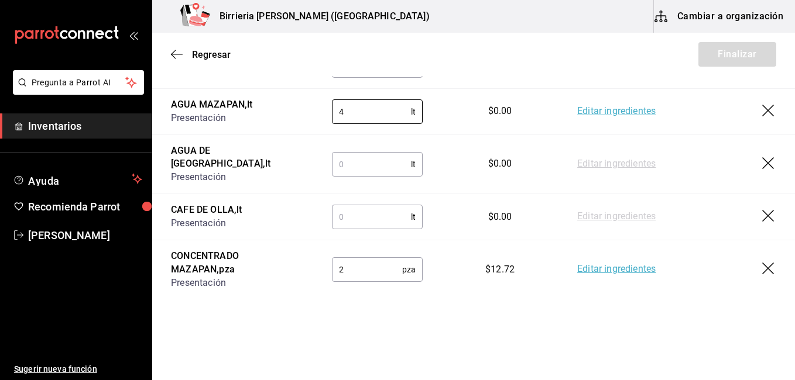
click at [338, 208] on input "text" at bounding box center [371, 216] width 79 height 23
type input "20.55"
click at [357, 154] on input "text" at bounding box center [371, 164] width 79 height 23
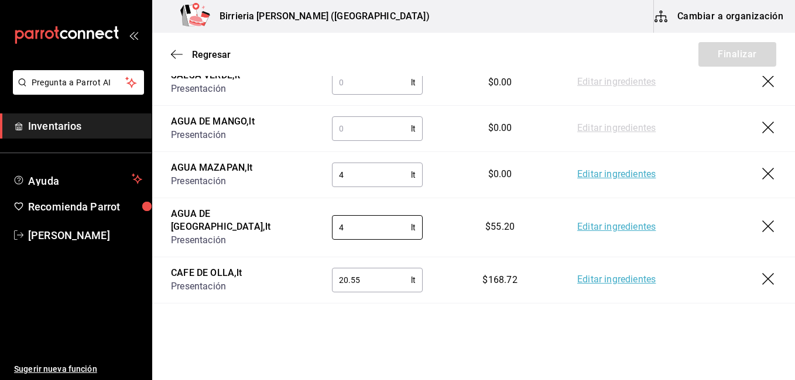
scroll to position [372, 0]
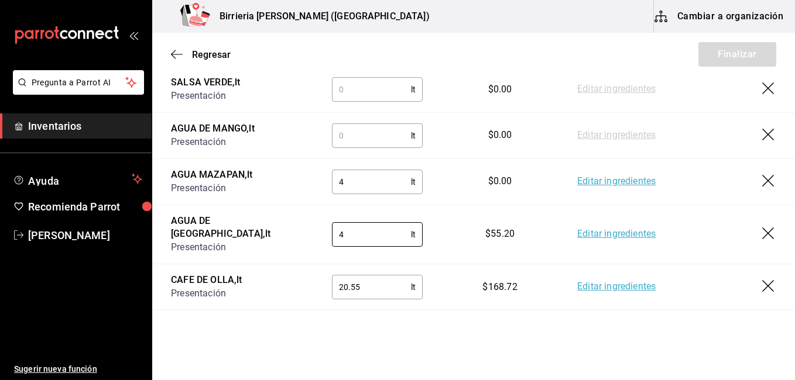
type input "4"
click at [377, 133] on input "text" at bounding box center [371, 135] width 79 height 23
type input "12"
click at [458, 314] on html "Pregunta a Parrot AI Inventarios Ayuda Recomienda Parrot [PERSON_NAME] Sugerir …" at bounding box center [397, 157] width 795 height 314
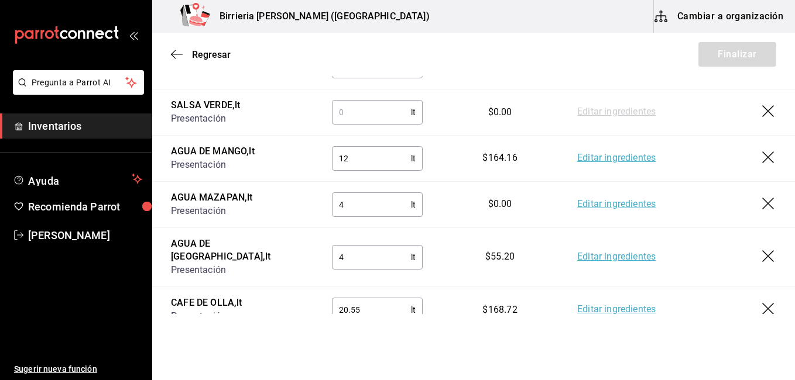
scroll to position [349, 0]
click at [351, 201] on input "4" at bounding box center [371, 205] width 79 height 23
type input "8"
click at [434, 314] on html "Pregunta a Parrot AI Inventarios Ayuda Recomienda Parrot [PERSON_NAME] Sugerir …" at bounding box center [397, 157] width 795 height 314
click at [373, 160] on input "12" at bounding box center [371, 158] width 79 height 23
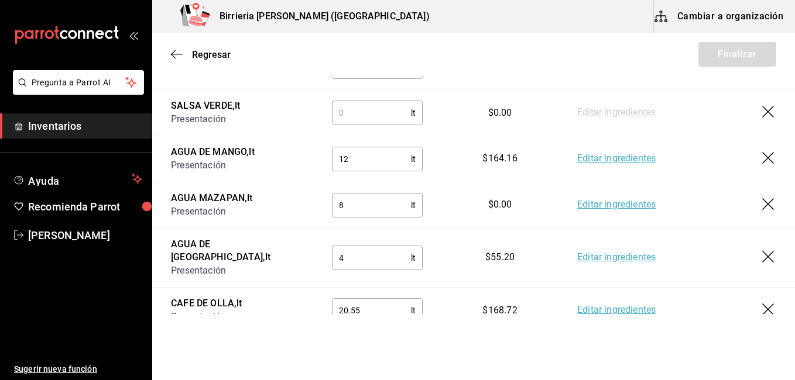
type input "1"
type input "4"
click at [446, 314] on html "Pregunta a Parrot AI Inventarios Ayuda Recomienda Parrot [PERSON_NAME] Sugerir …" at bounding box center [397, 157] width 795 height 314
click at [348, 210] on input "8" at bounding box center [371, 205] width 79 height 23
type input "4"
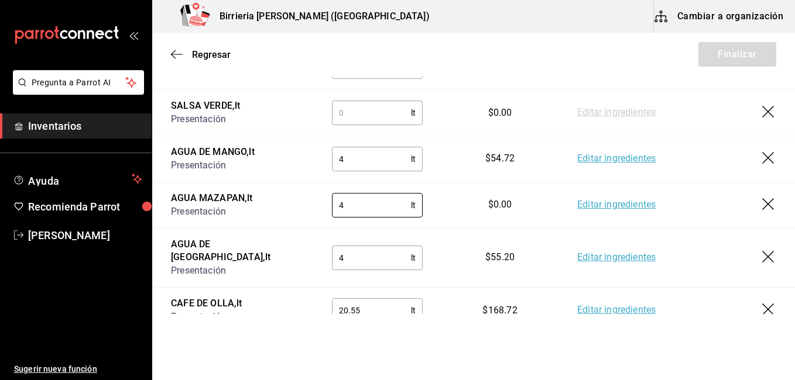
click at [286, 314] on html "Pregunta a Parrot AI Inventarios Ayuda Recomienda Parrot [PERSON_NAME] Sugerir …" at bounding box center [397, 157] width 795 height 314
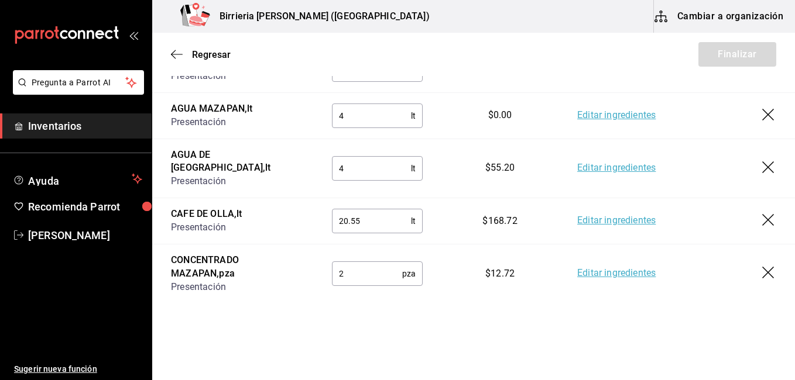
scroll to position [442, 0]
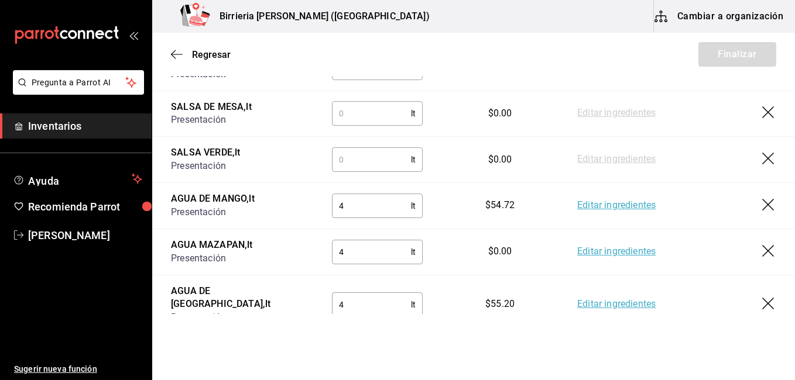
scroll to position [279, 0]
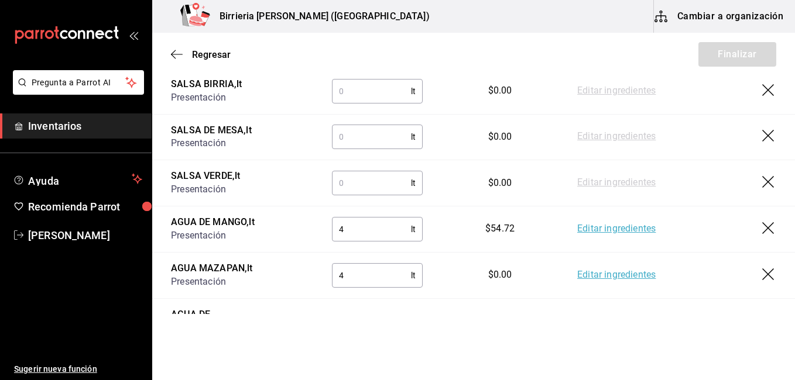
click at [374, 171] on div "lt ​" at bounding box center [377, 183] width 91 height 25
type input "3.50"
click at [368, 139] on input "text" at bounding box center [371, 136] width 79 height 23
type input "19.11"
click at [356, 94] on input "text" at bounding box center [371, 91] width 79 height 23
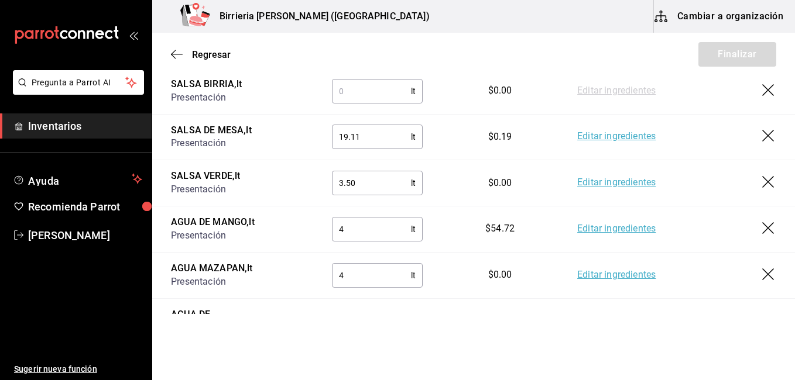
click at [356, 94] on input "text" at bounding box center [371, 91] width 79 height 23
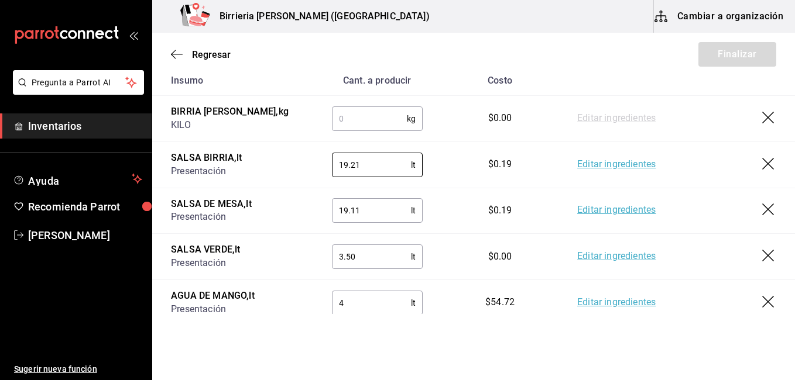
scroll to position [185, 0]
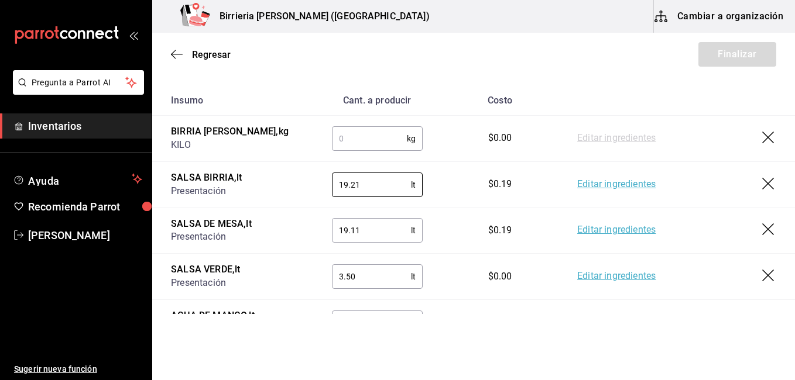
type input "19.21"
click at [386, 147] on input "text" at bounding box center [369, 138] width 75 height 23
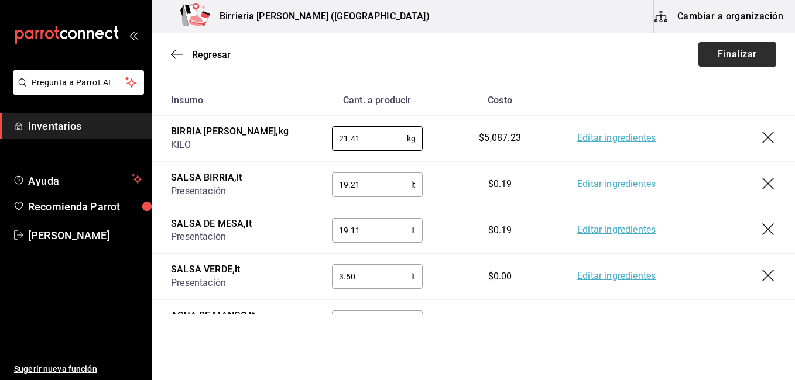
type input "21.41"
click at [721, 63] on button "Finalizar" at bounding box center [737, 54] width 78 height 25
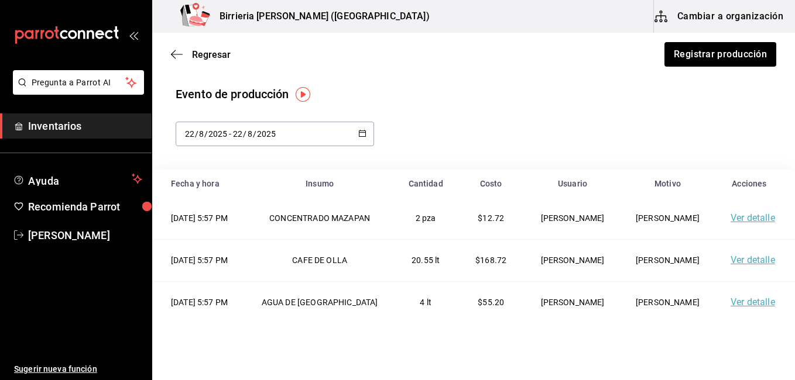
click at [457, 118] on div "Evento de producción [DATE] [DATE] - [DATE] [DATE]" at bounding box center [474, 115] width 596 height 61
click at [207, 53] on span "Regresar" at bounding box center [211, 54] width 39 height 11
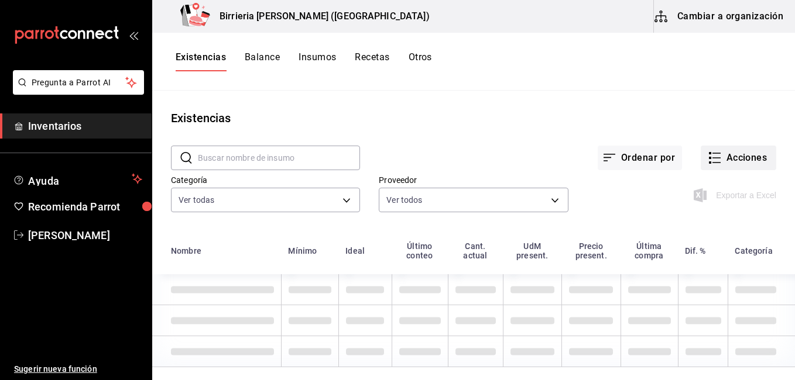
click at [738, 164] on button "Acciones" at bounding box center [737, 158] width 75 height 25
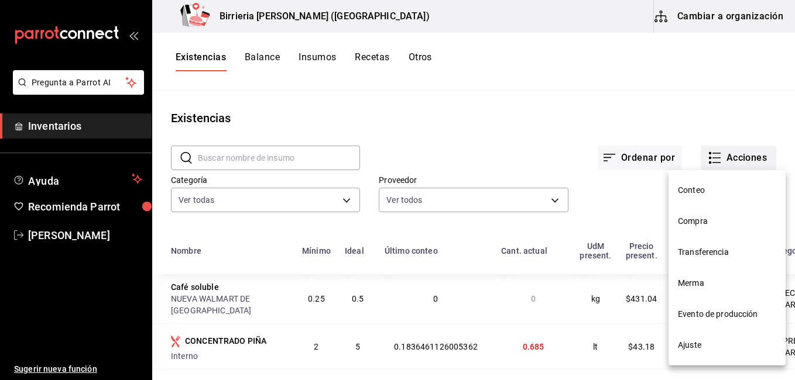
click at [738, 164] on div at bounding box center [397, 190] width 795 height 380
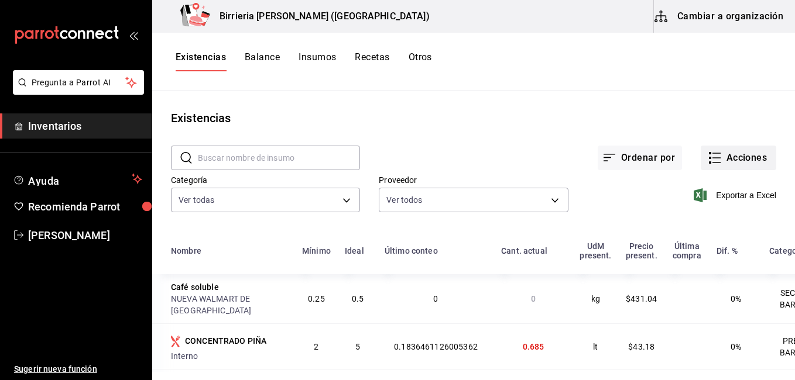
click at [717, 161] on button "Acciones" at bounding box center [737, 158] width 75 height 25
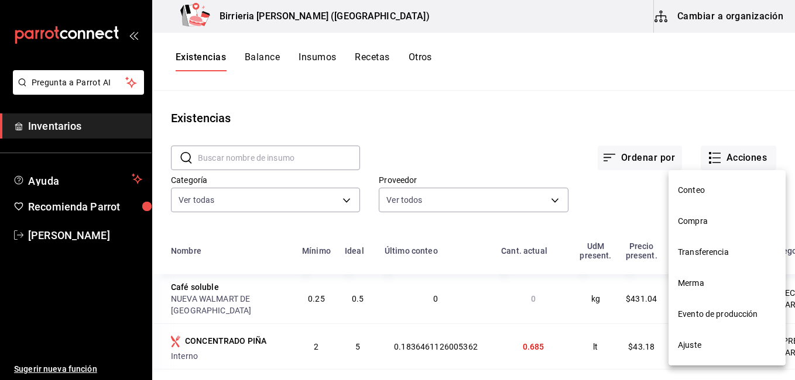
click at [711, 318] on span "Evento de producción" at bounding box center [727, 314] width 98 height 12
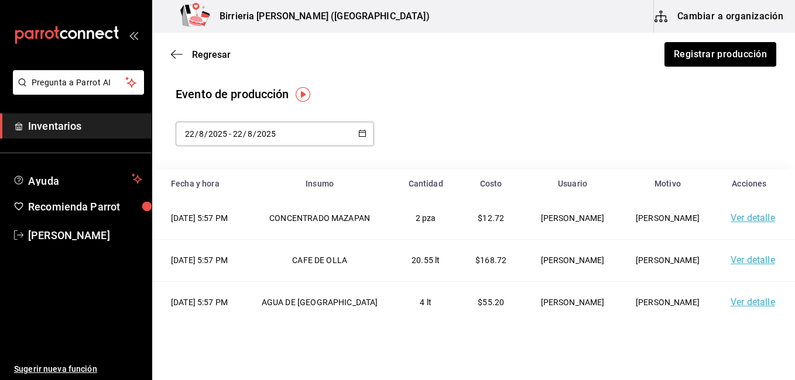
click at [365, 135] on div "[DATE] [DATE] - [DATE] [DATE]" at bounding box center [275, 134] width 198 height 25
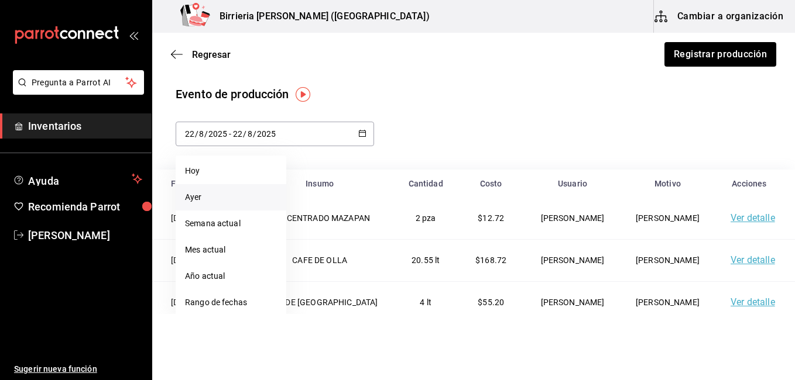
click at [239, 194] on li "Ayer" at bounding box center [231, 197] width 111 height 26
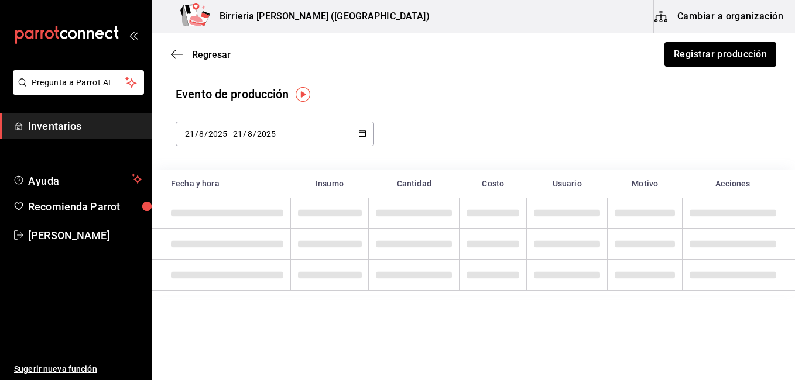
type input "[DATE]"
type input "21"
type input "[DATE]"
type input "21"
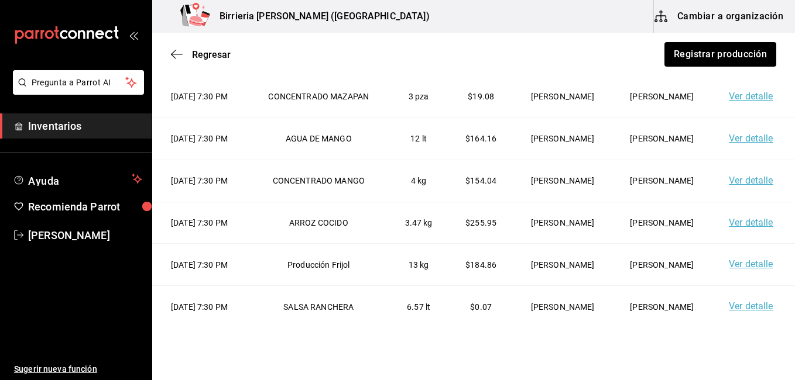
scroll to position [180, 0]
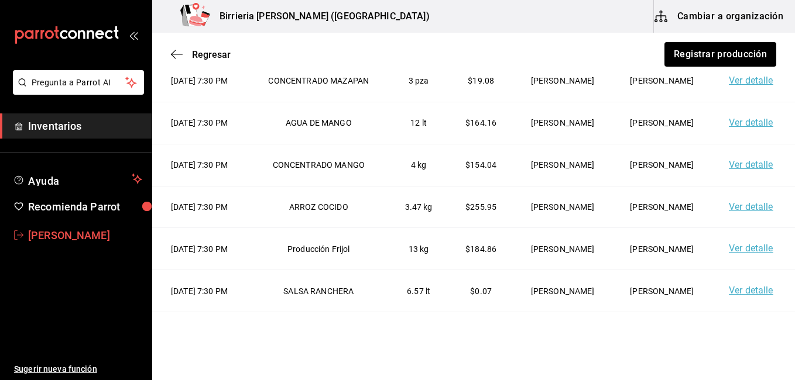
click at [54, 232] on span "[PERSON_NAME]" at bounding box center [85, 236] width 114 height 16
